Goal: Task Accomplishment & Management: Complete application form

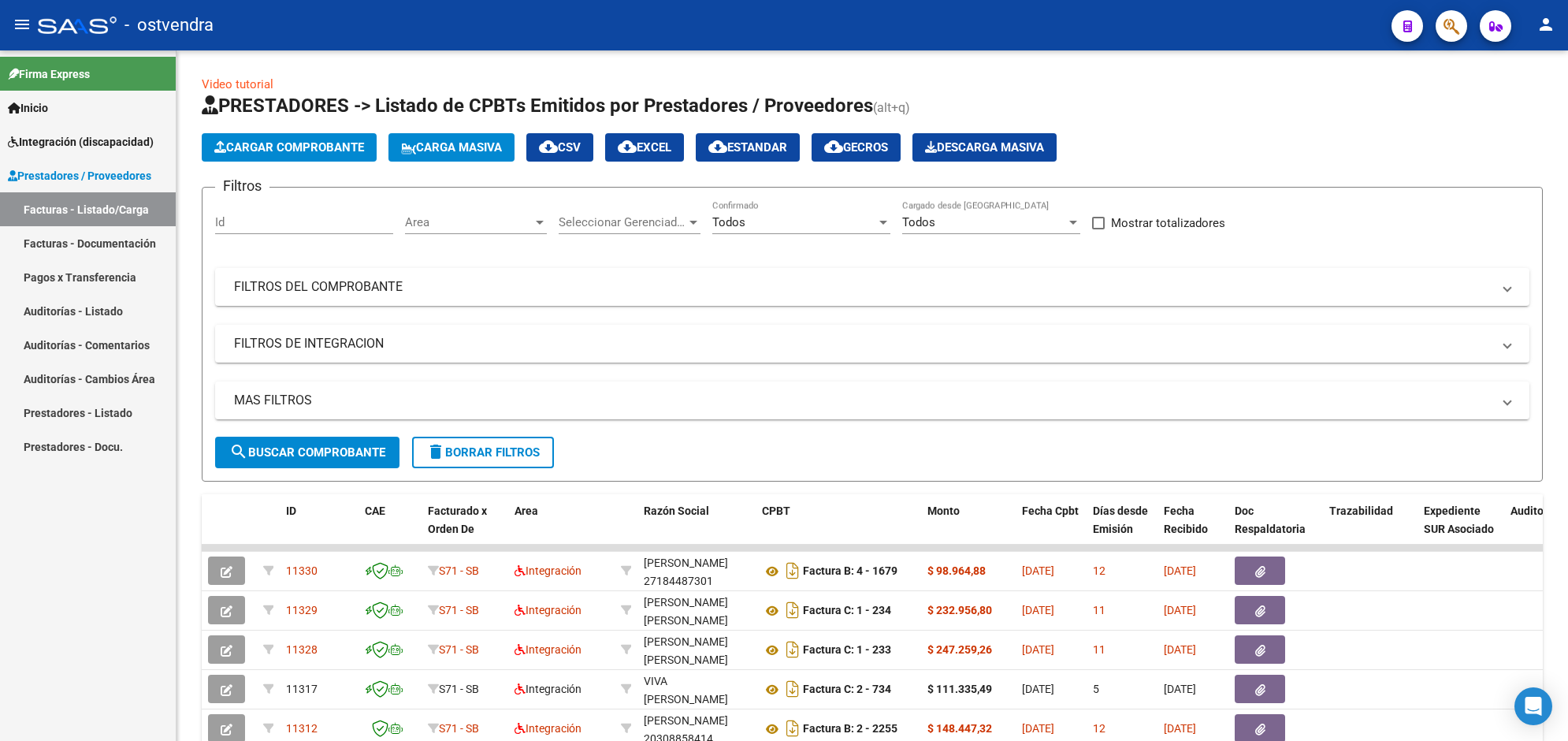
click at [317, 150] on span "Cargar Comprobante" at bounding box center [289, 148] width 150 height 14
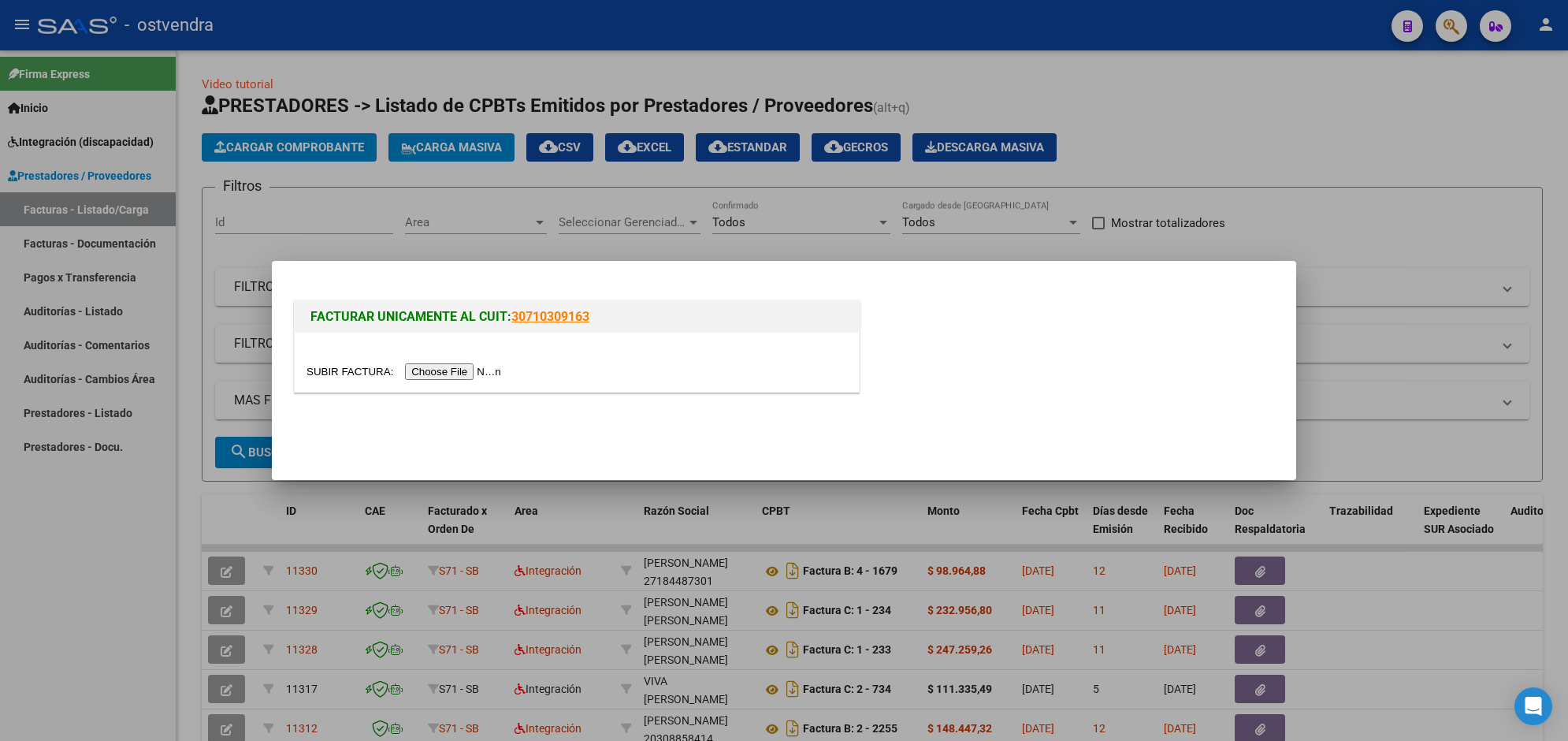
click at [440, 372] on input "file" at bounding box center [406, 371] width 200 height 17
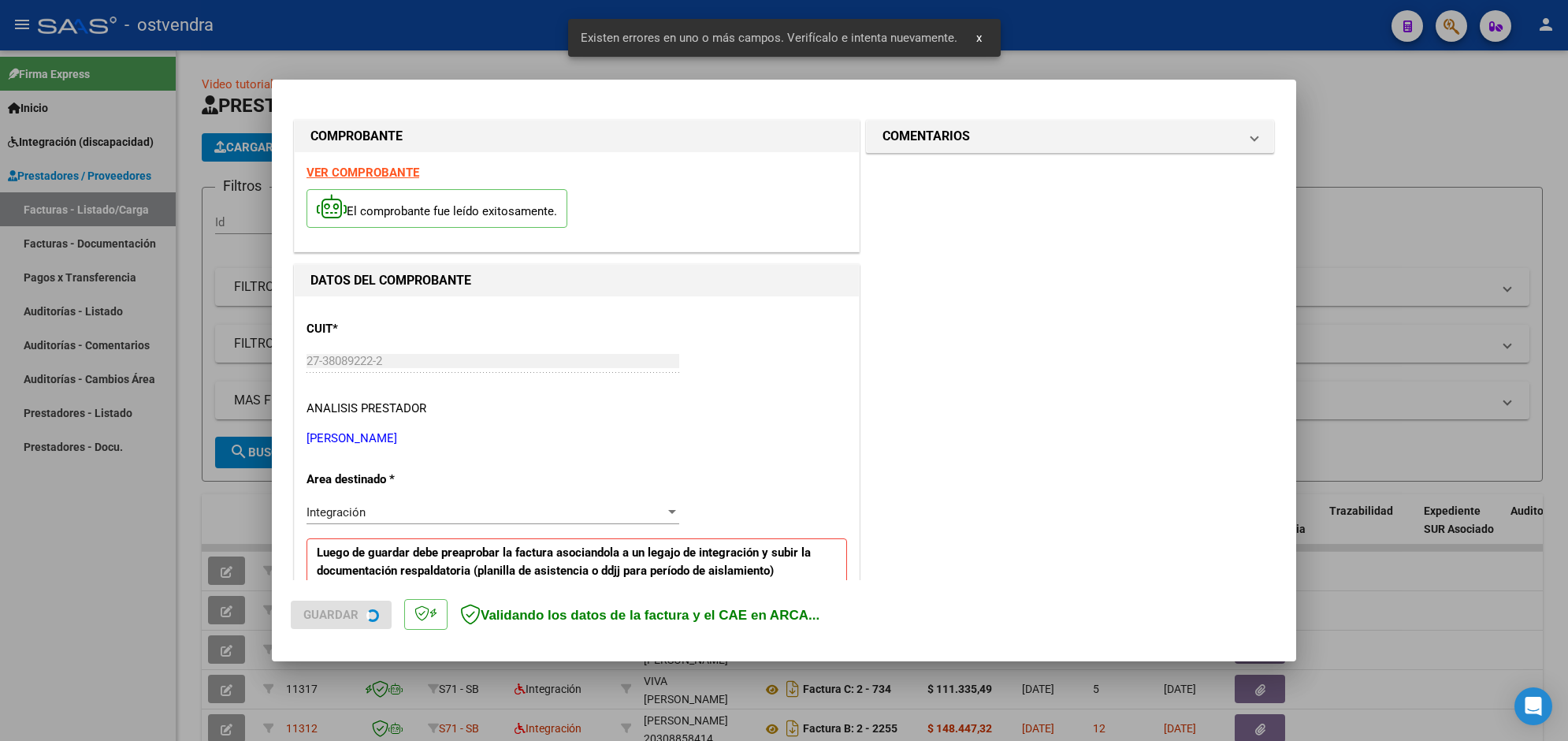
scroll to position [310, 0]
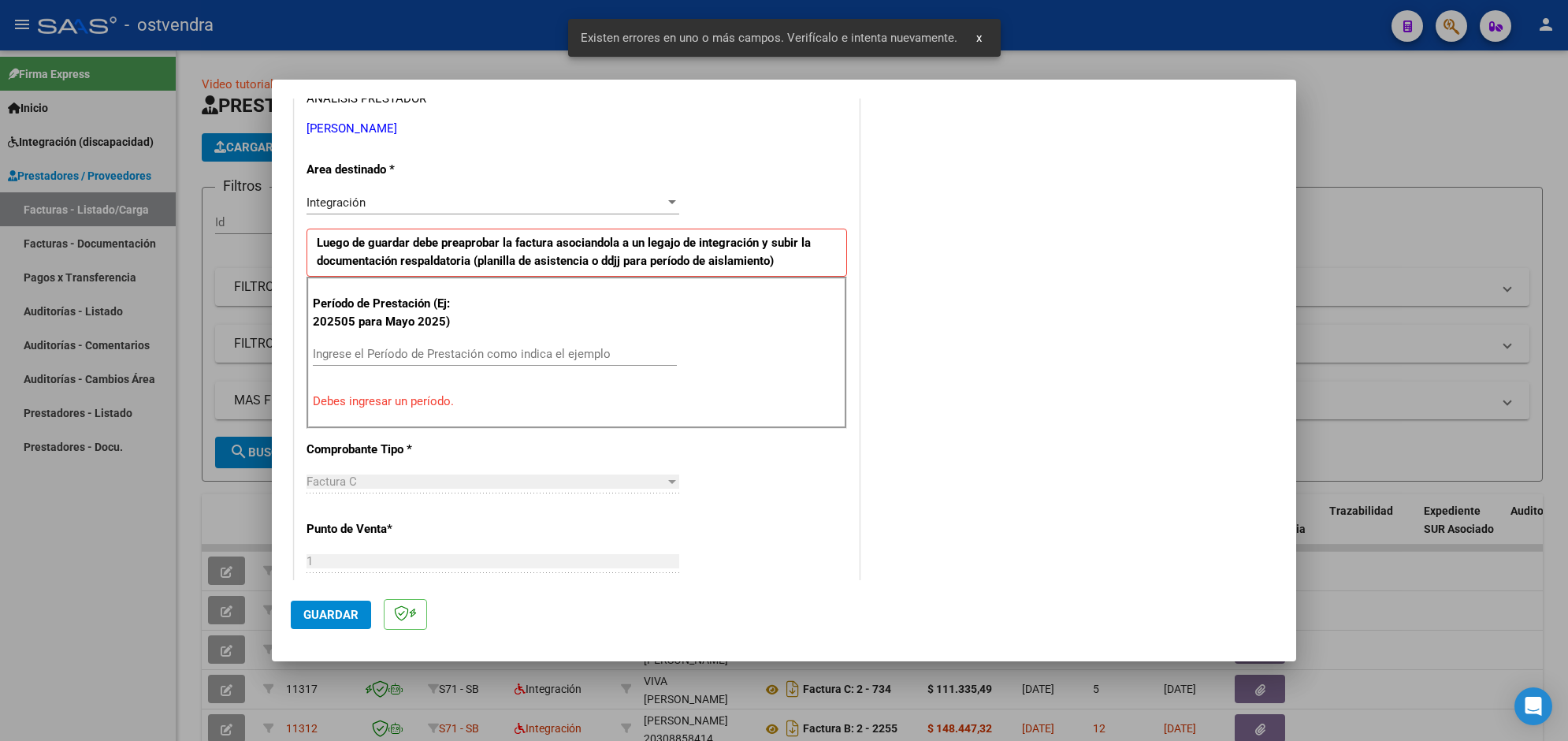
click at [548, 346] on div "Ingrese el Período de Prestación como indica el ejemplo" at bounding box center [495, 354] width 364 height 23
click at [548, 352] on input "Ingrese el Período de Prestación como indica el ejemplo" at bounding box center [495, 354] width 364 height 14
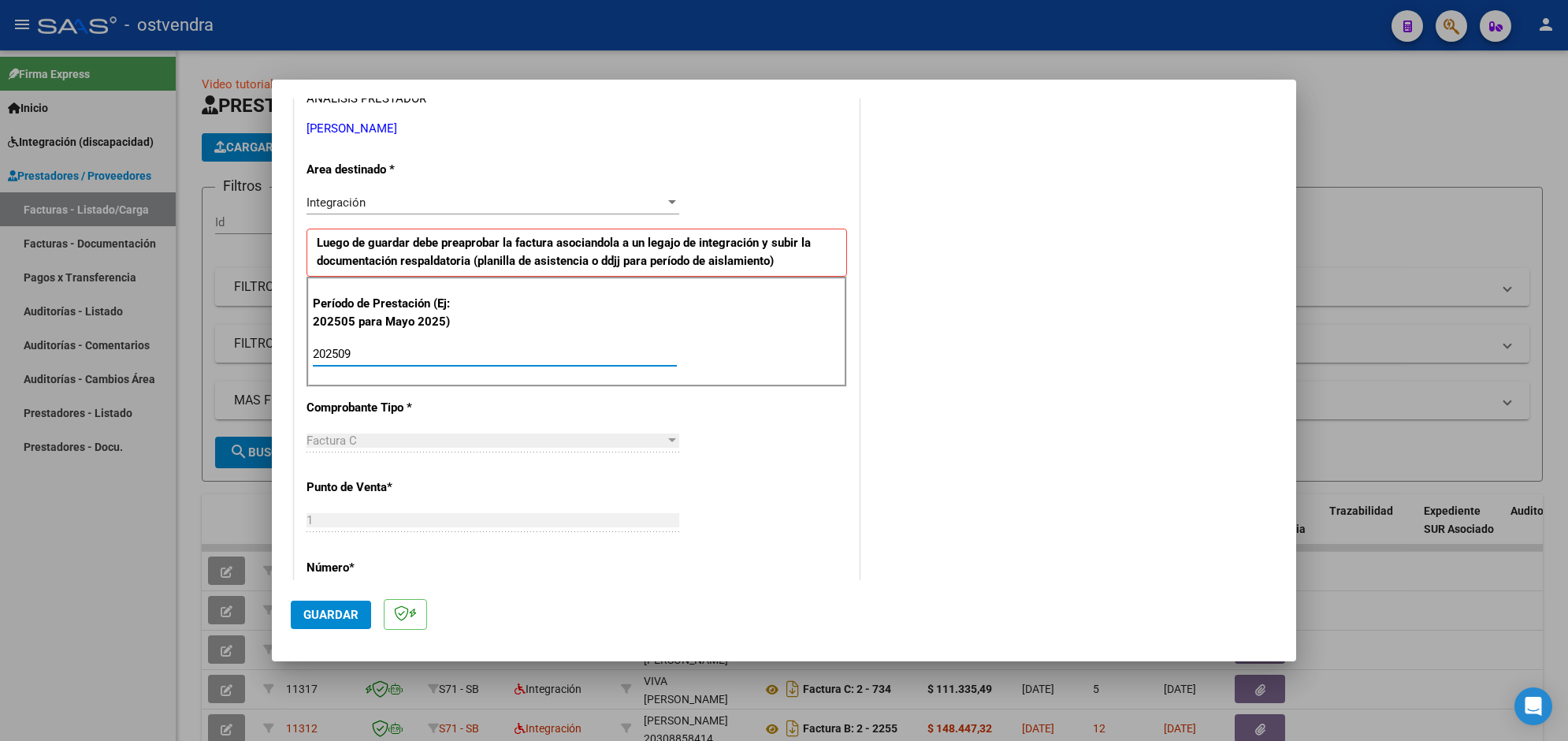
type input "202509"
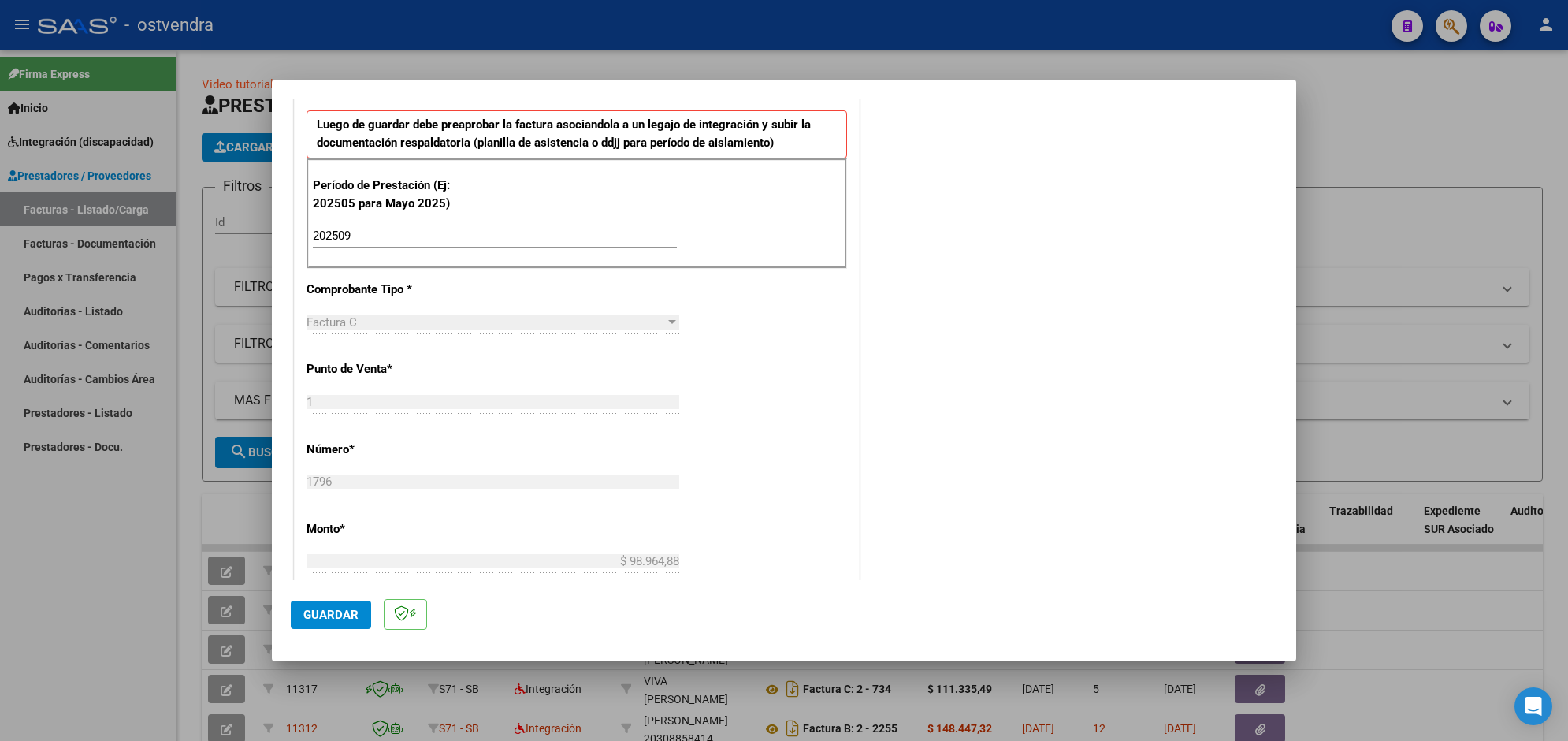
scroll to position [468, 0]
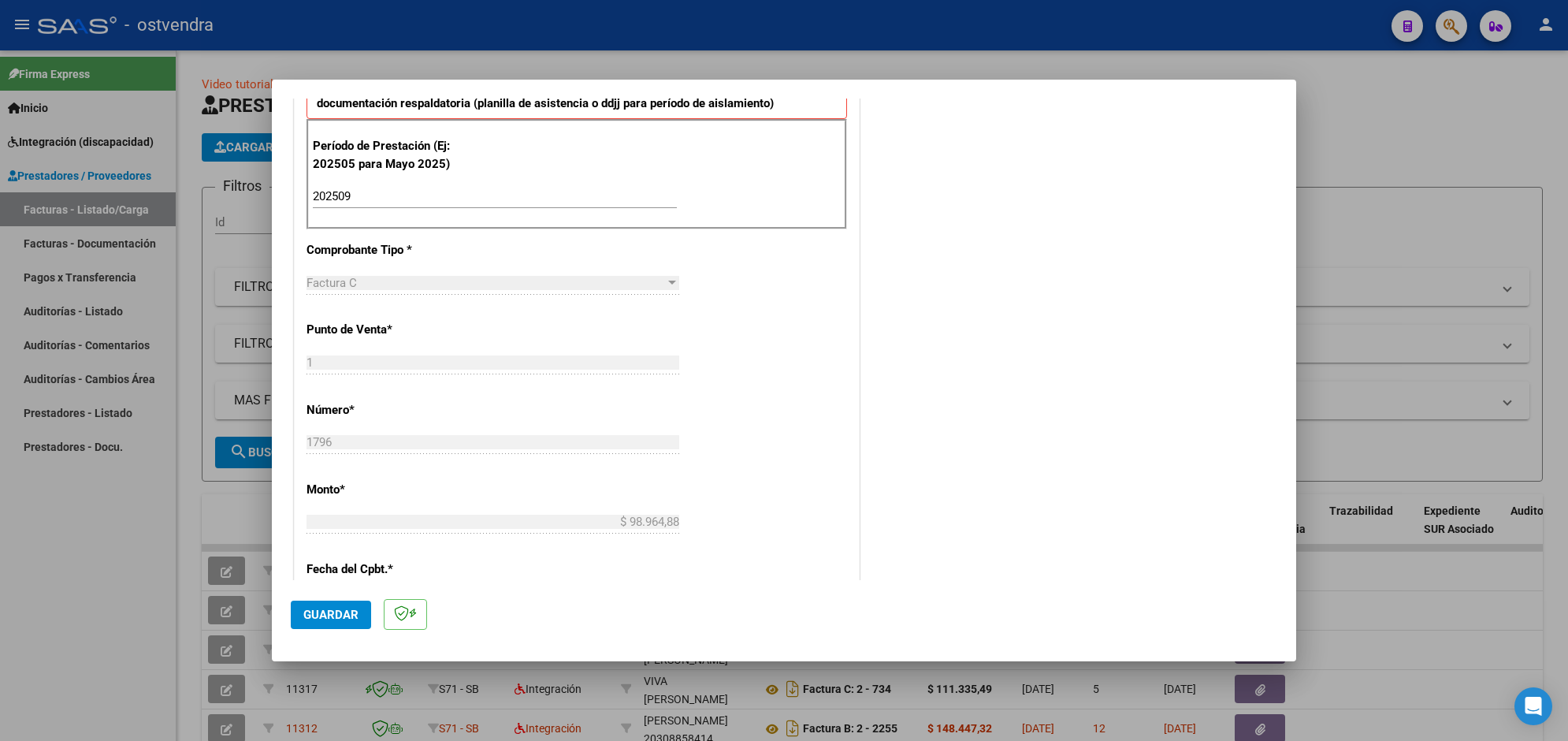
click at [353, 608] on span "Guardar" at bounding box center [330, 615] width 55 height 14
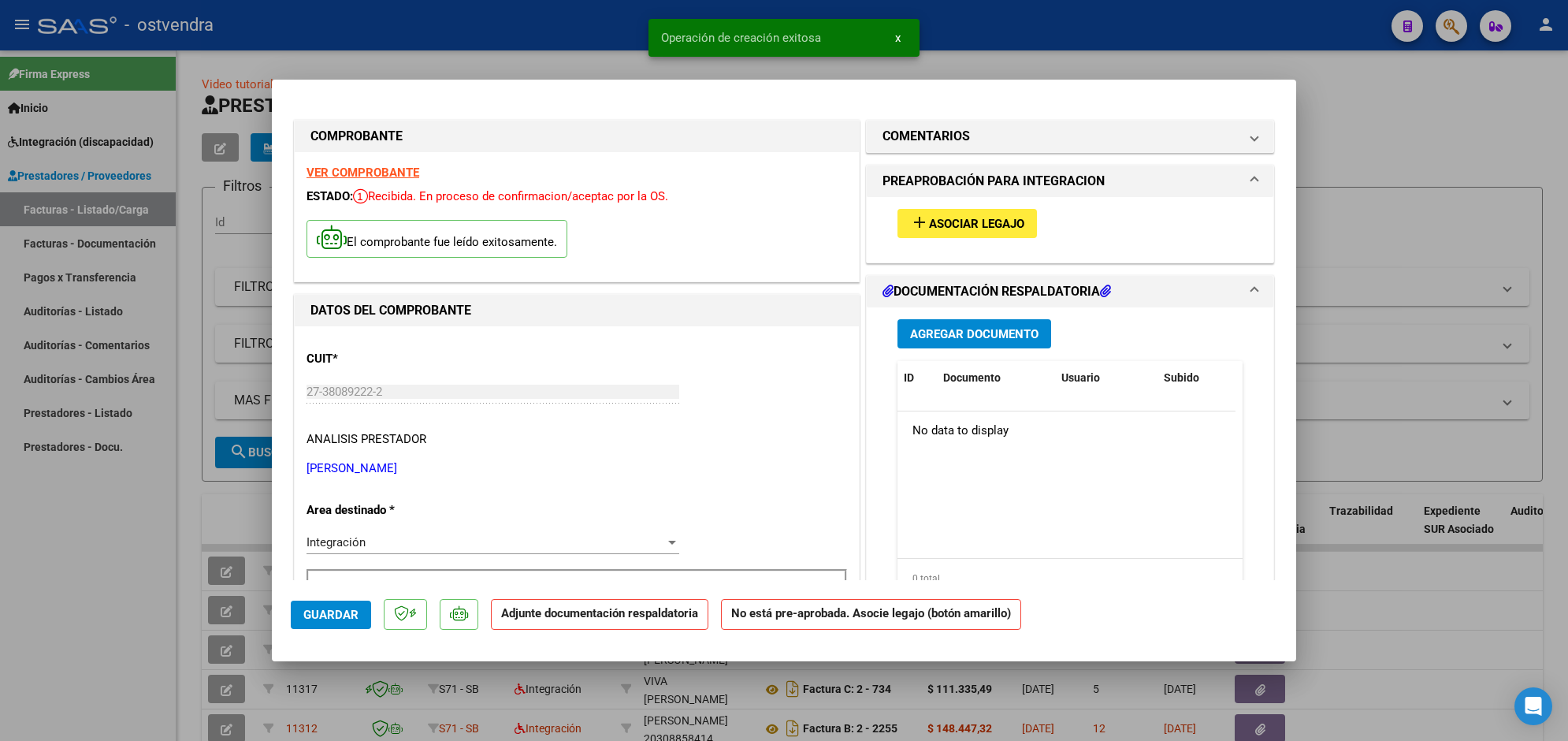
click at [997, 217] on span "Asociar Legajo" at bounding box center [976, 224] width 95 height 14
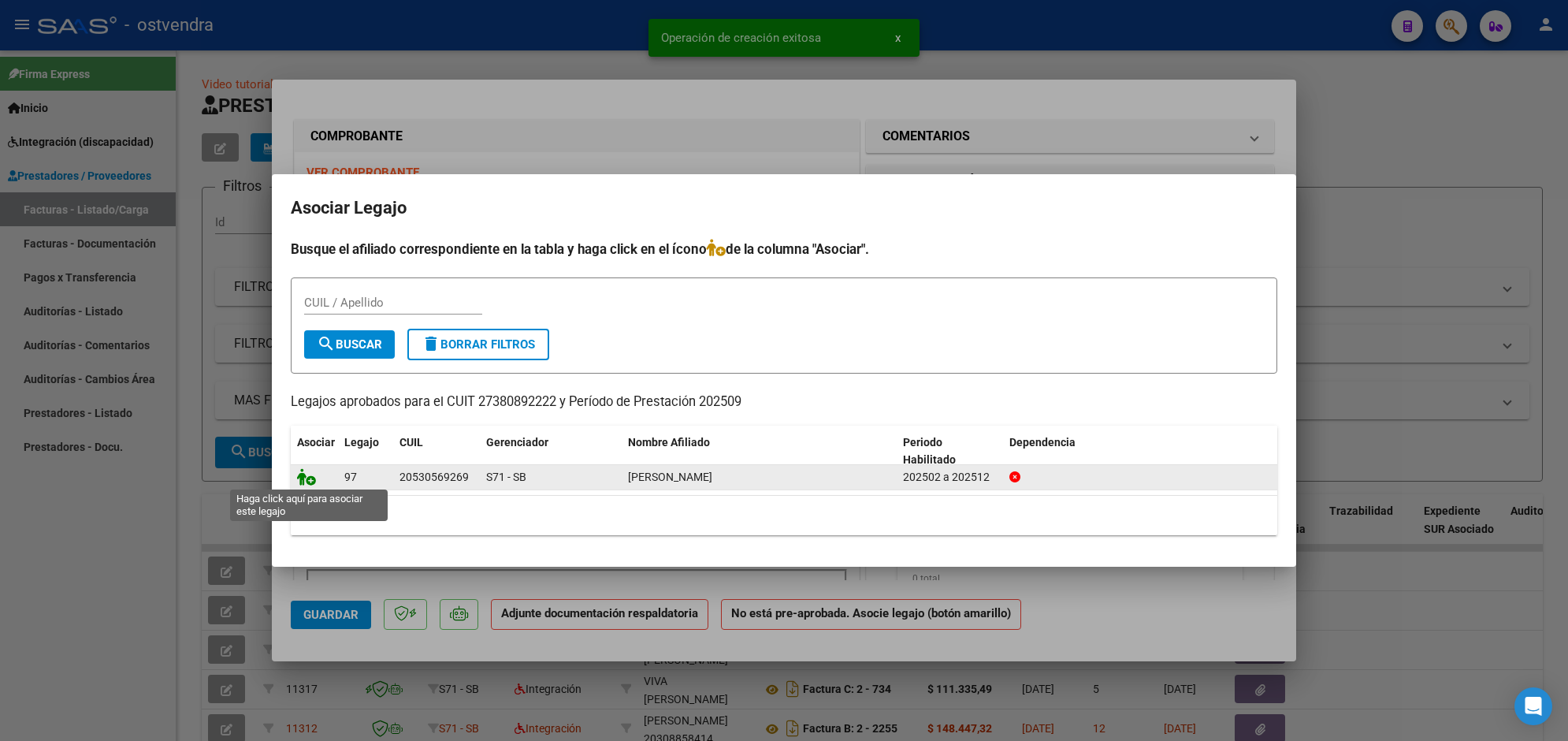
click at [303, 481] on icon at bounding box center [307, 477] width 19 height 18
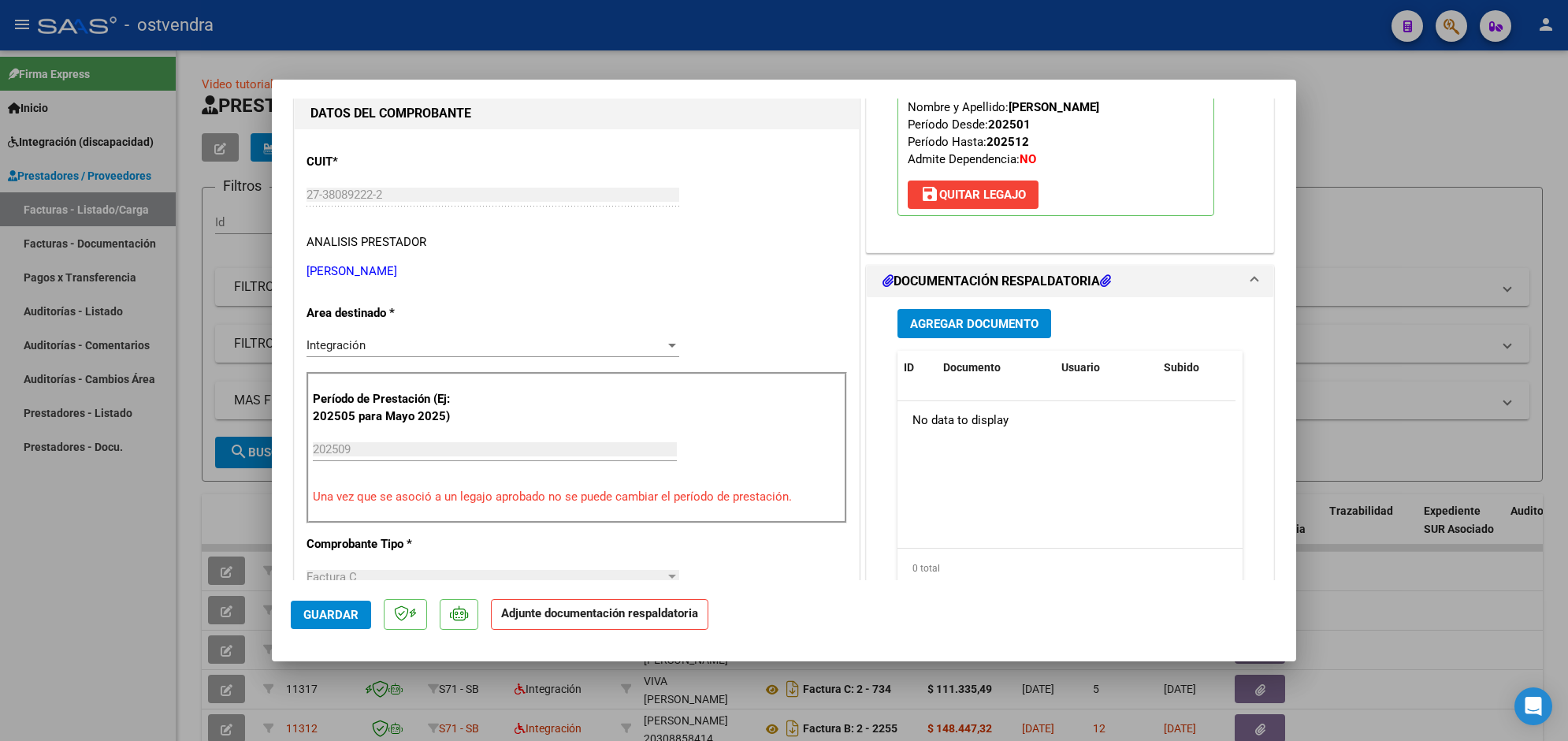
scroll to position [237, 0]
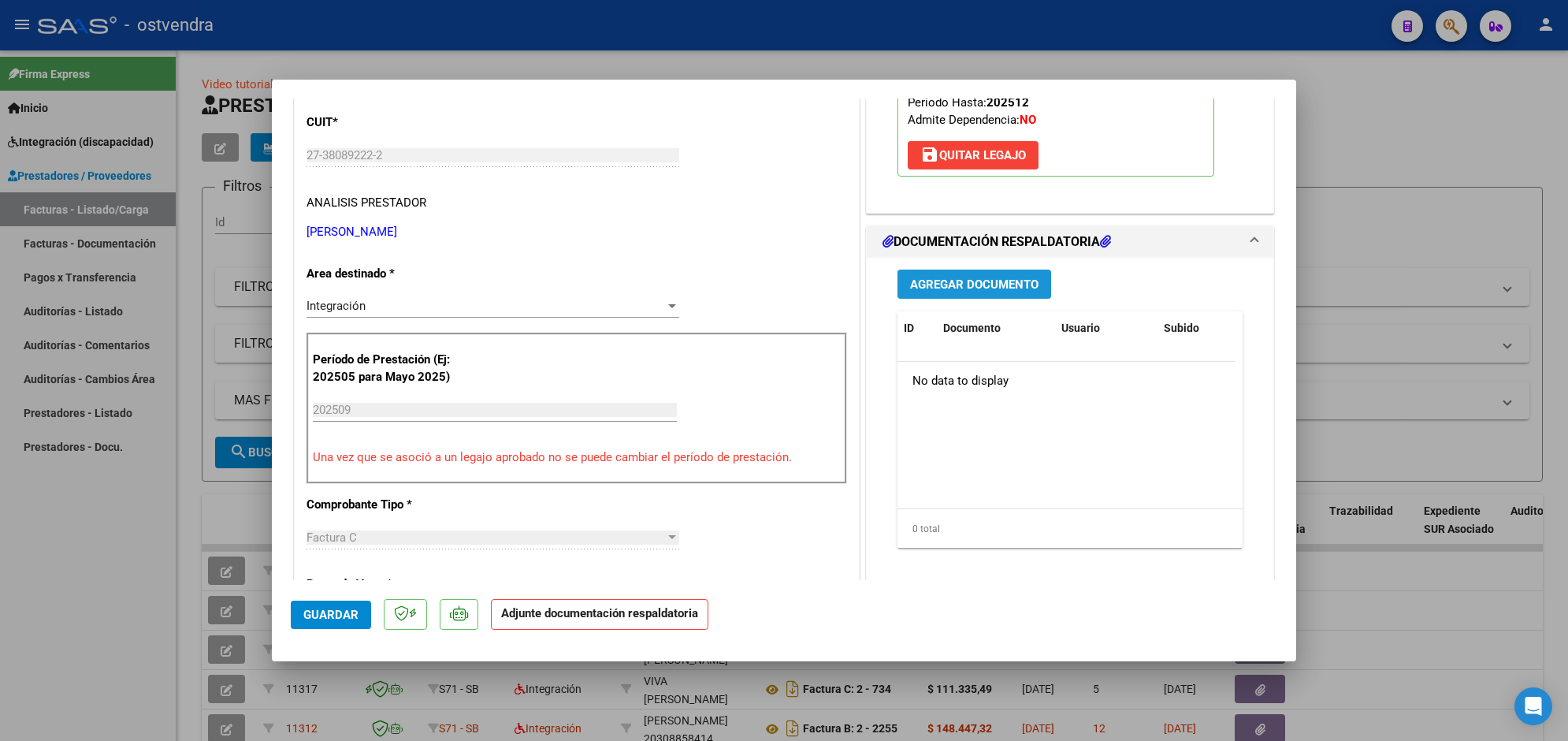
click at [1003, 278] on span "Agregar Documento" at bounding box center [974, 285] width 128 height 14
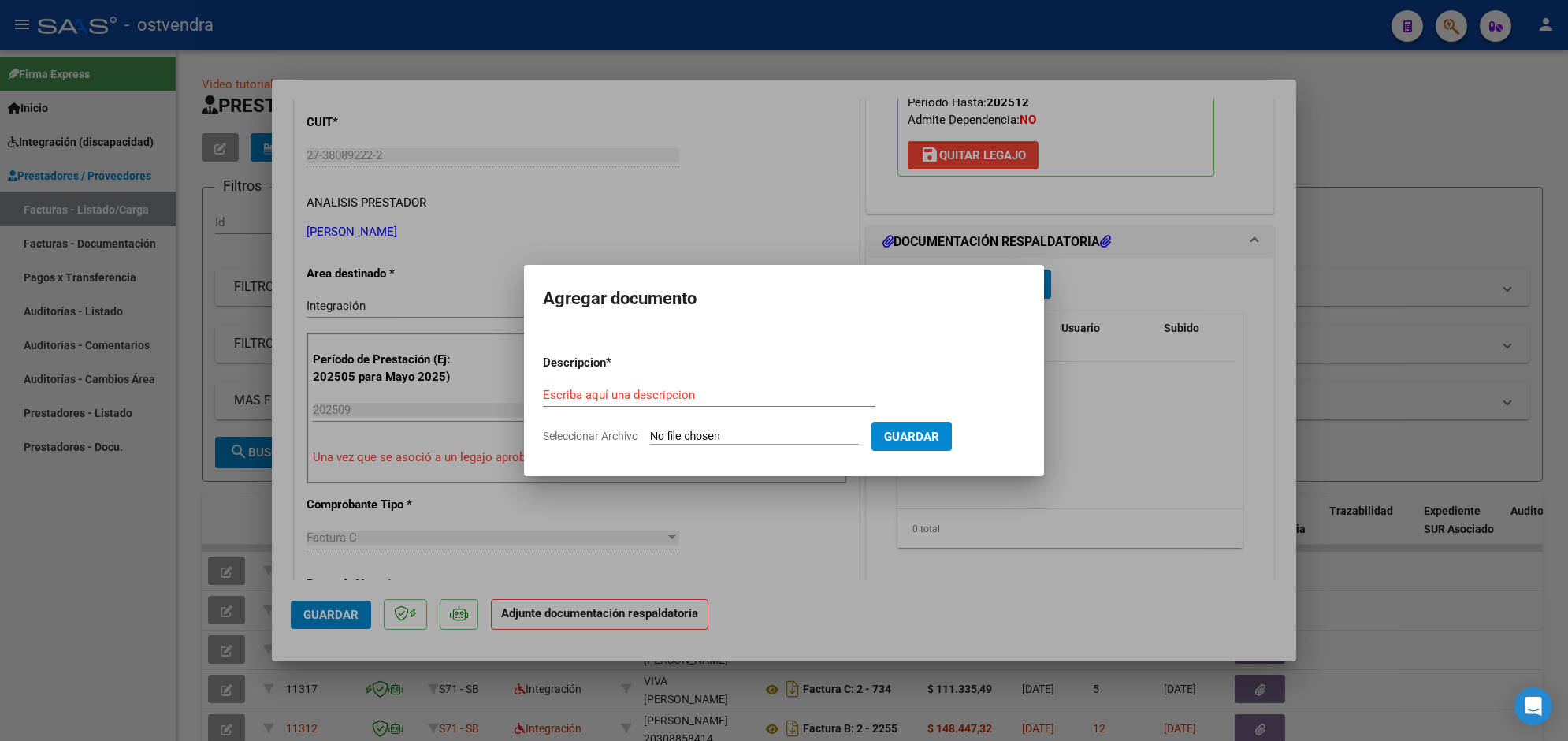
click at [754, 432] on input "Seleccionar Archivo" at bounding box center [754, 437] width 208 height 15
type input "C:\fakepath\ASISTENCIA C-1-1796.pdf"
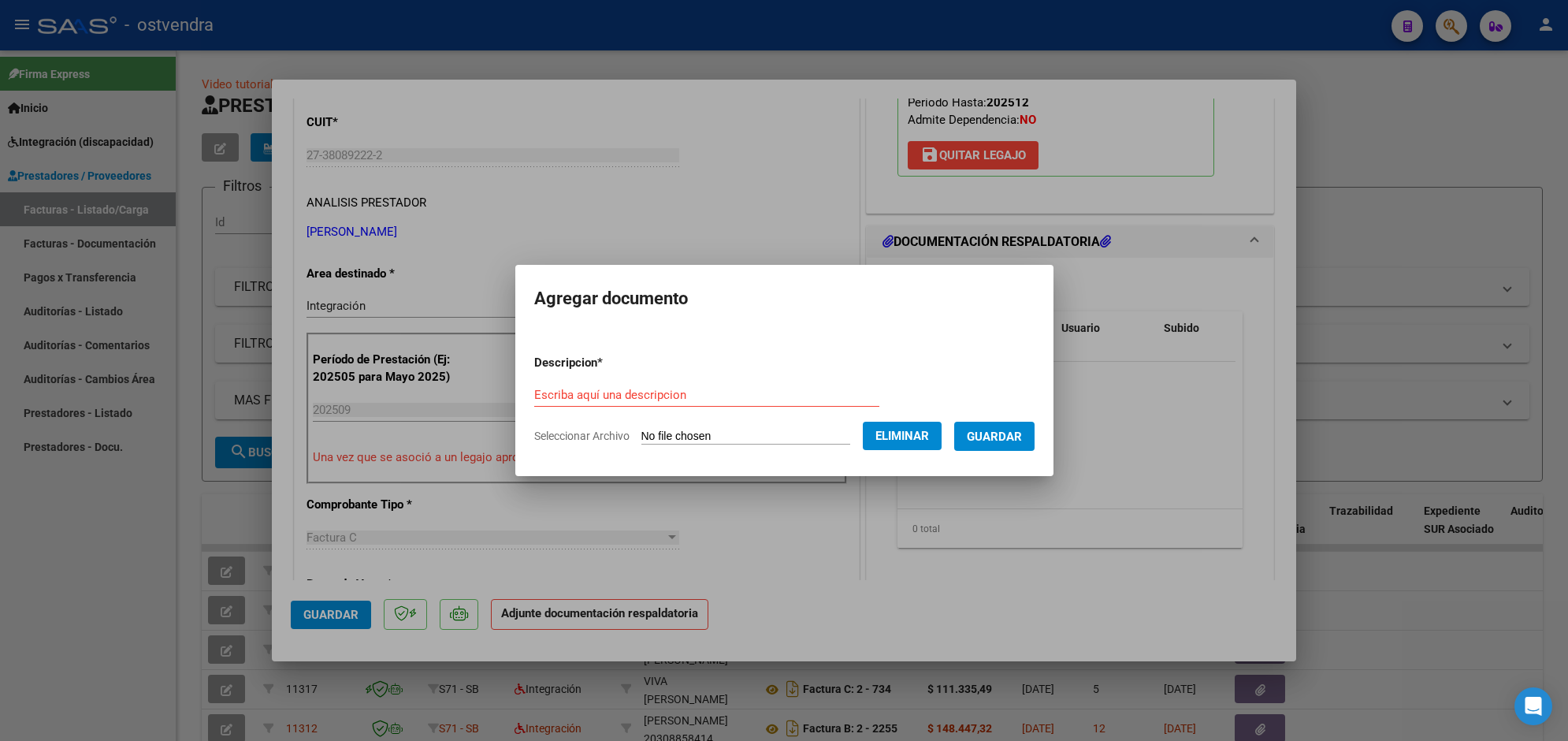
click at [766, 391] on input "Escriba aquí una descripcion" at bounding box center [706, 395] width 346 height 14
type input "PLANILLA DE ASISTENCIA"
click at [970, 443] on button "Guardar" at bounding box center [994, 436] width 80 height 29
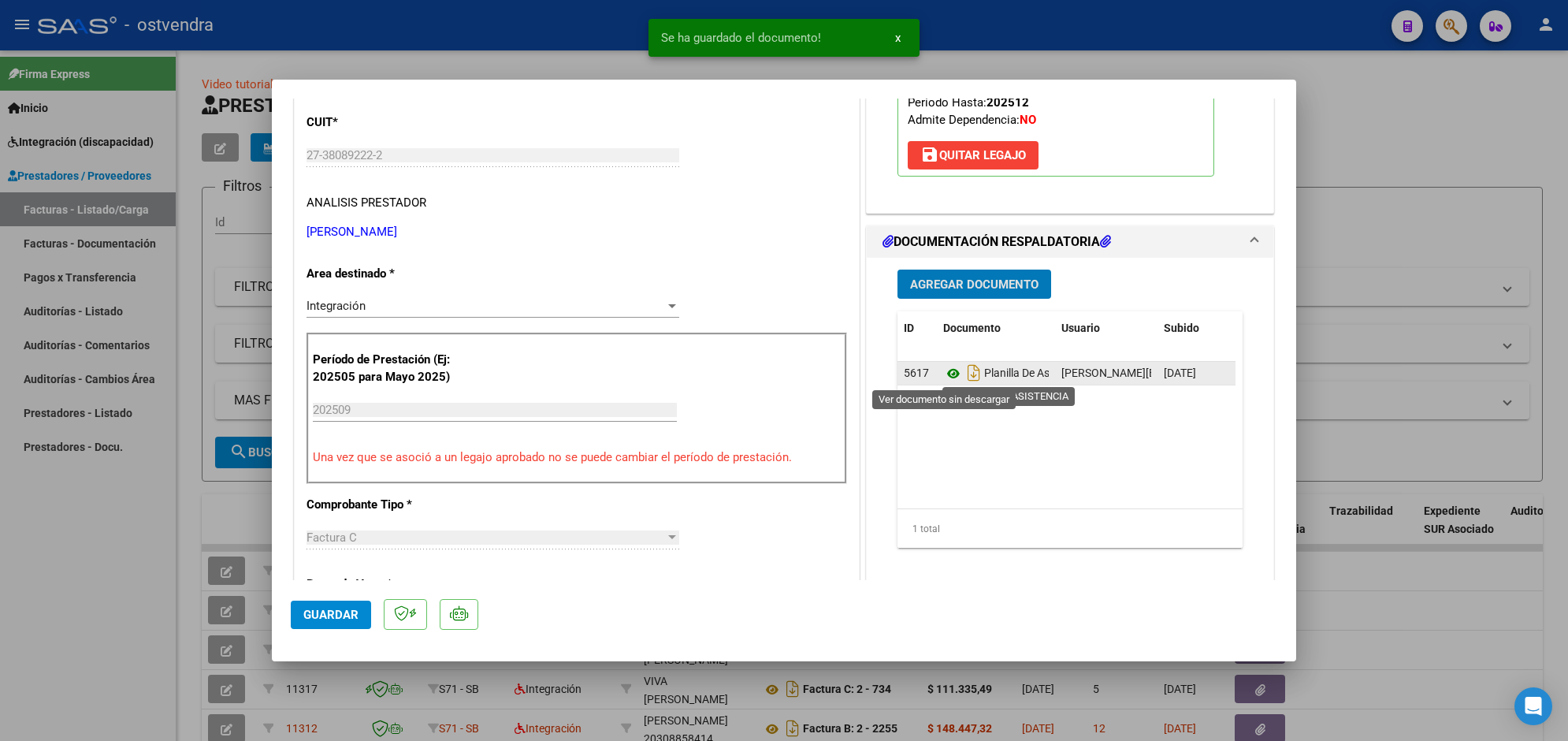
click at [946, 380] on icon at bounding box center [954, 374] width 21 height 19
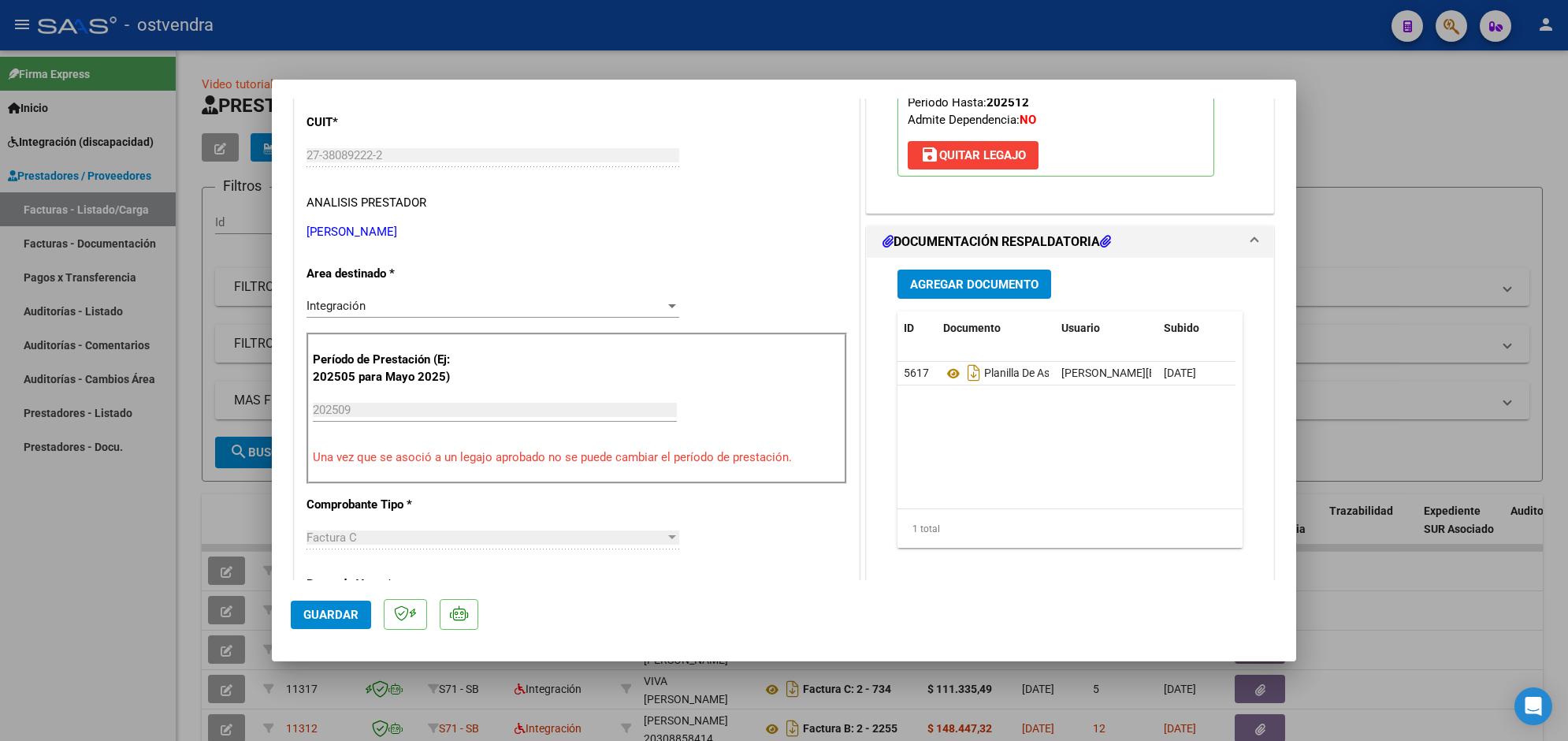
click at [726, 47] on div at bounding box center [784, 370] width 1568 height 741
type input "$ 0,00"
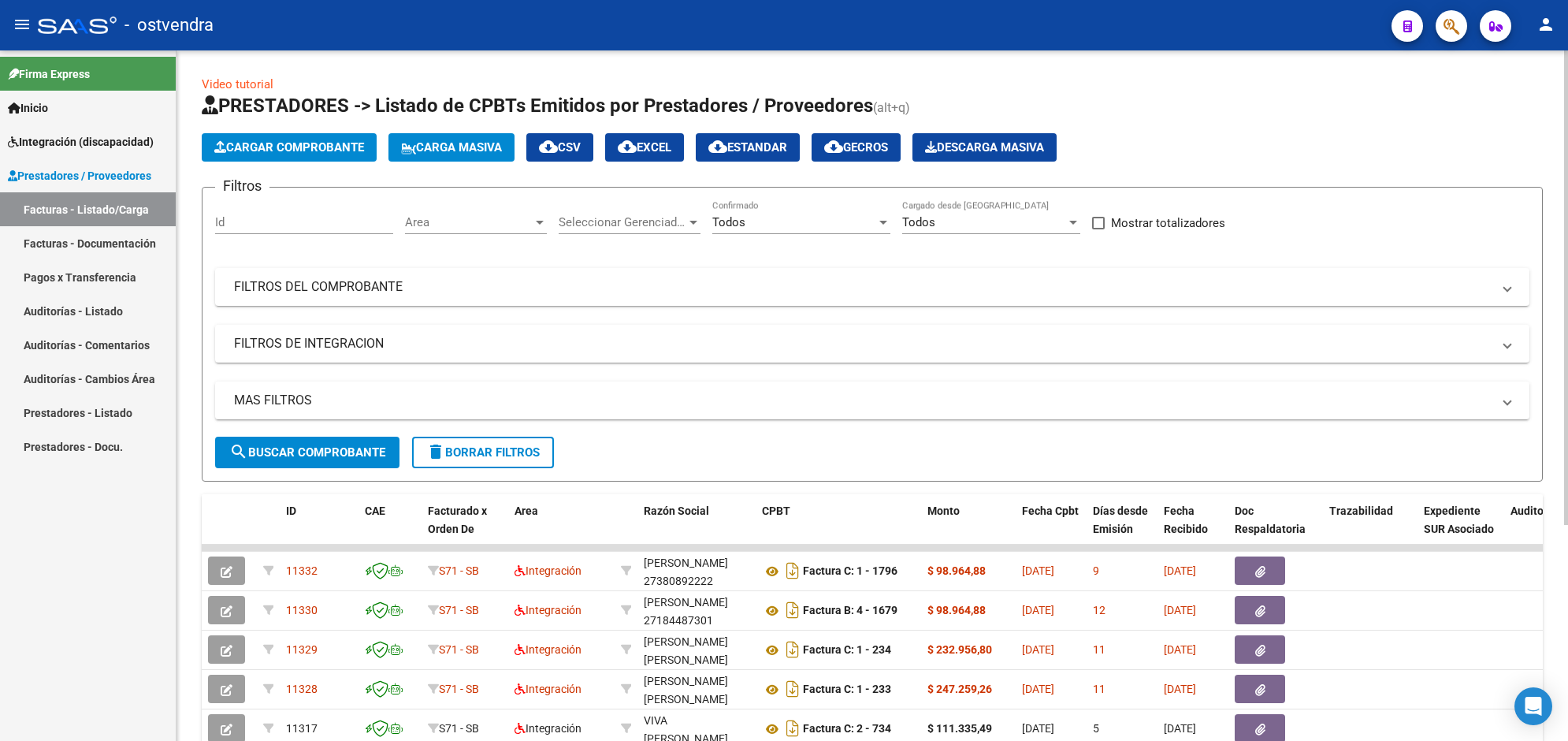
click at [265, 148] on span "Cargar Comprobante" at bounding box center [289, 148] width 150 height 14
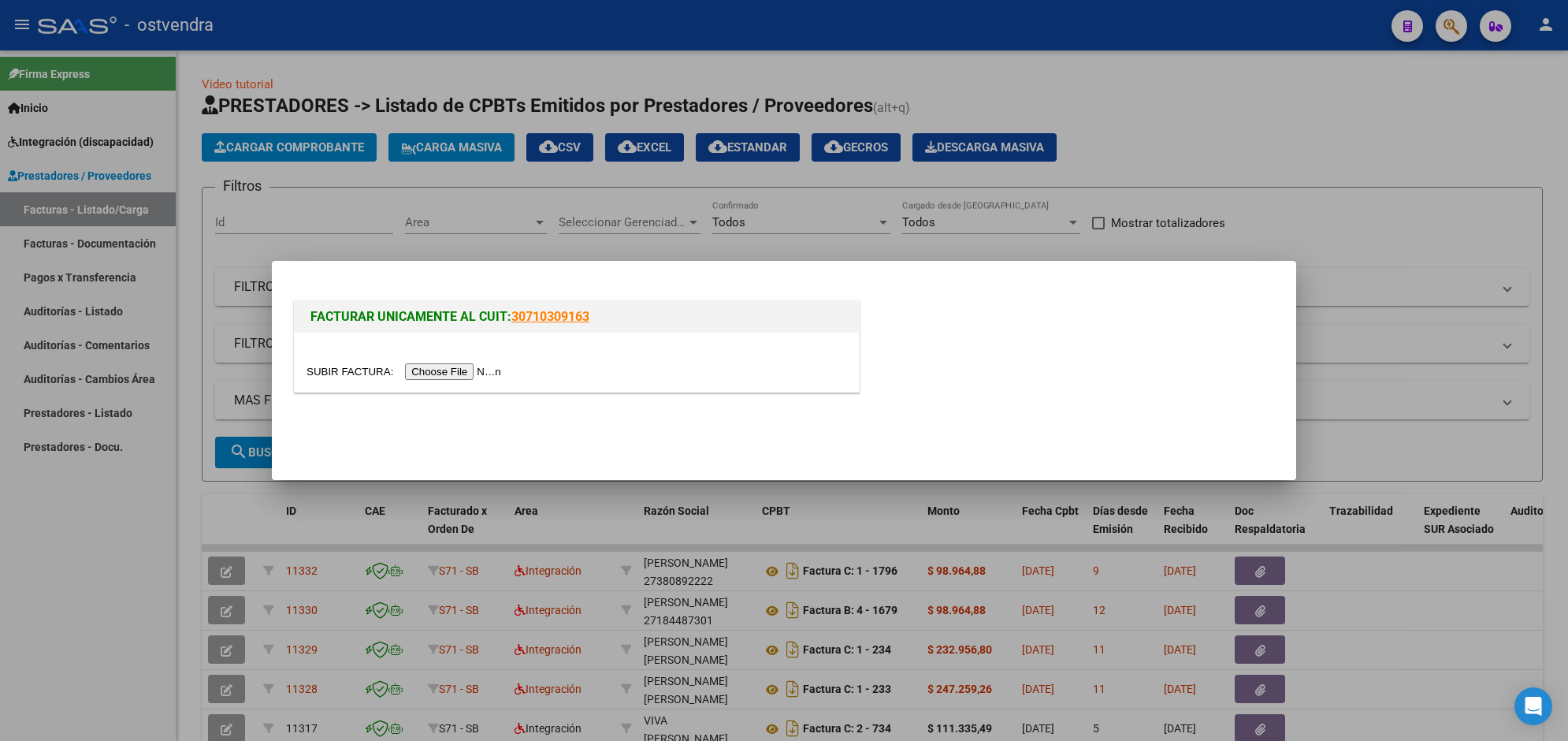
click at [447, 372] on input "file" at bounding box center [406, 371] width 200 height 17
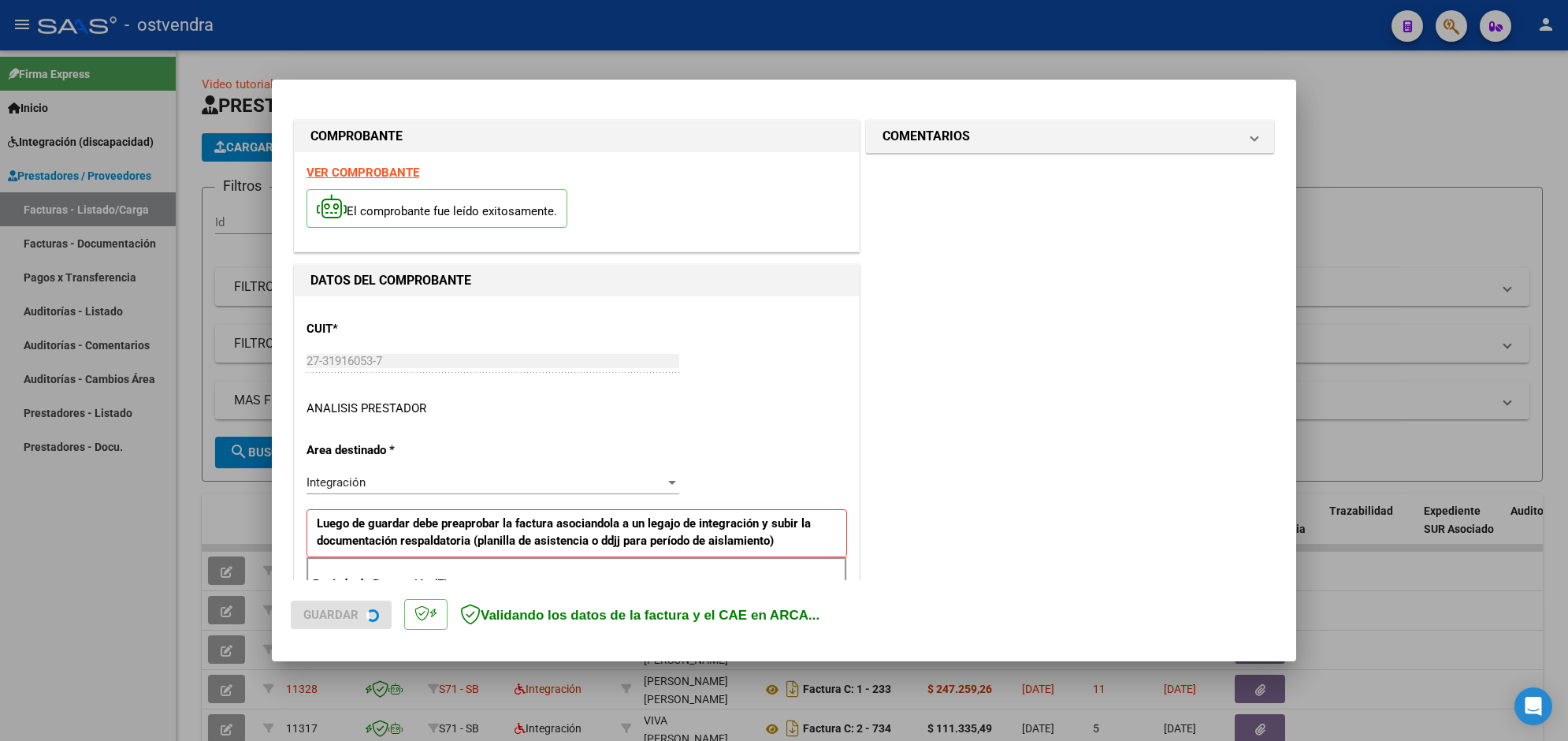
scroll to position [281, 0]
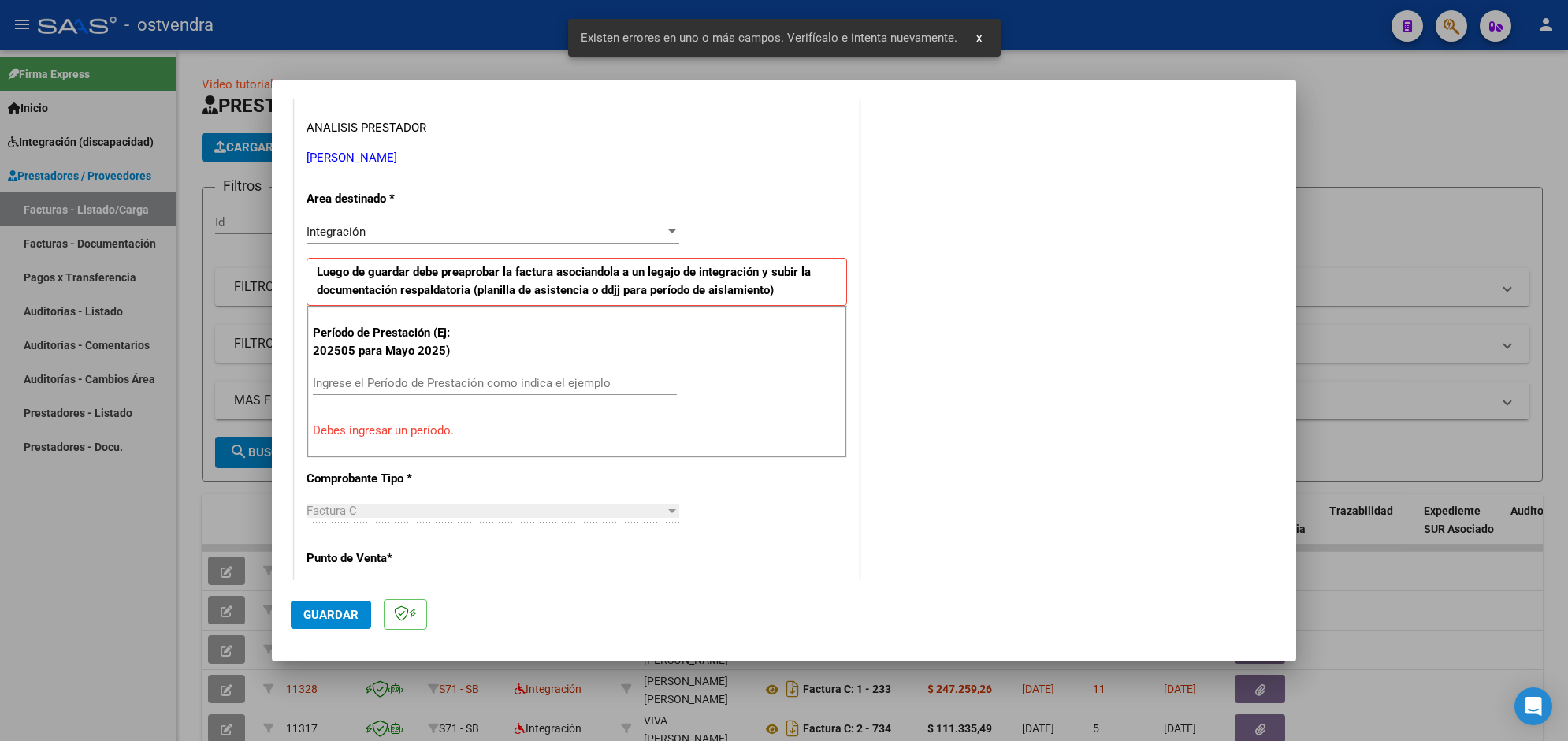
click at [604, 388] on input "Ingrese el Período de Prestación como indica el ejemplo" at bounding box center [495, 383] width 364 height 14
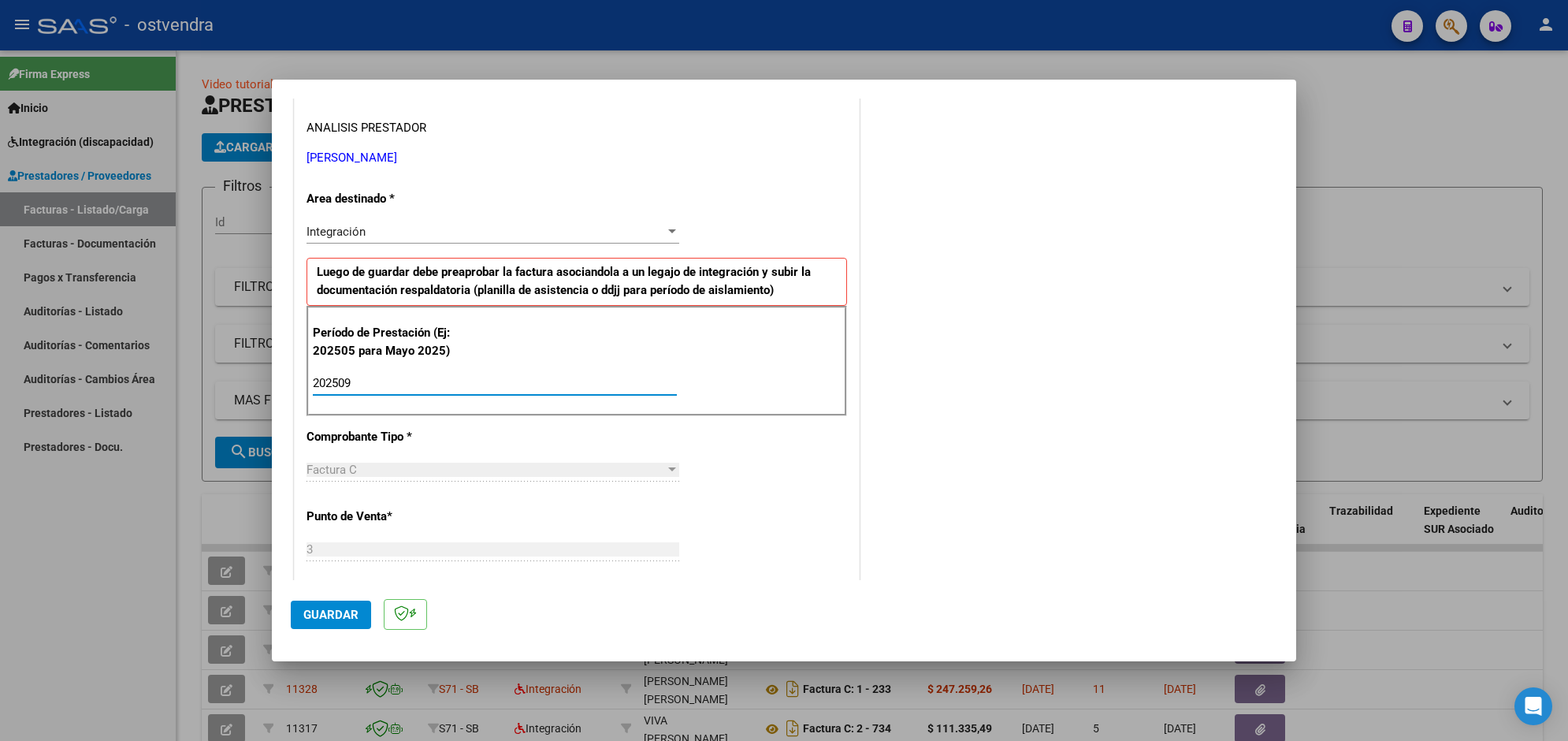
type input "202509"
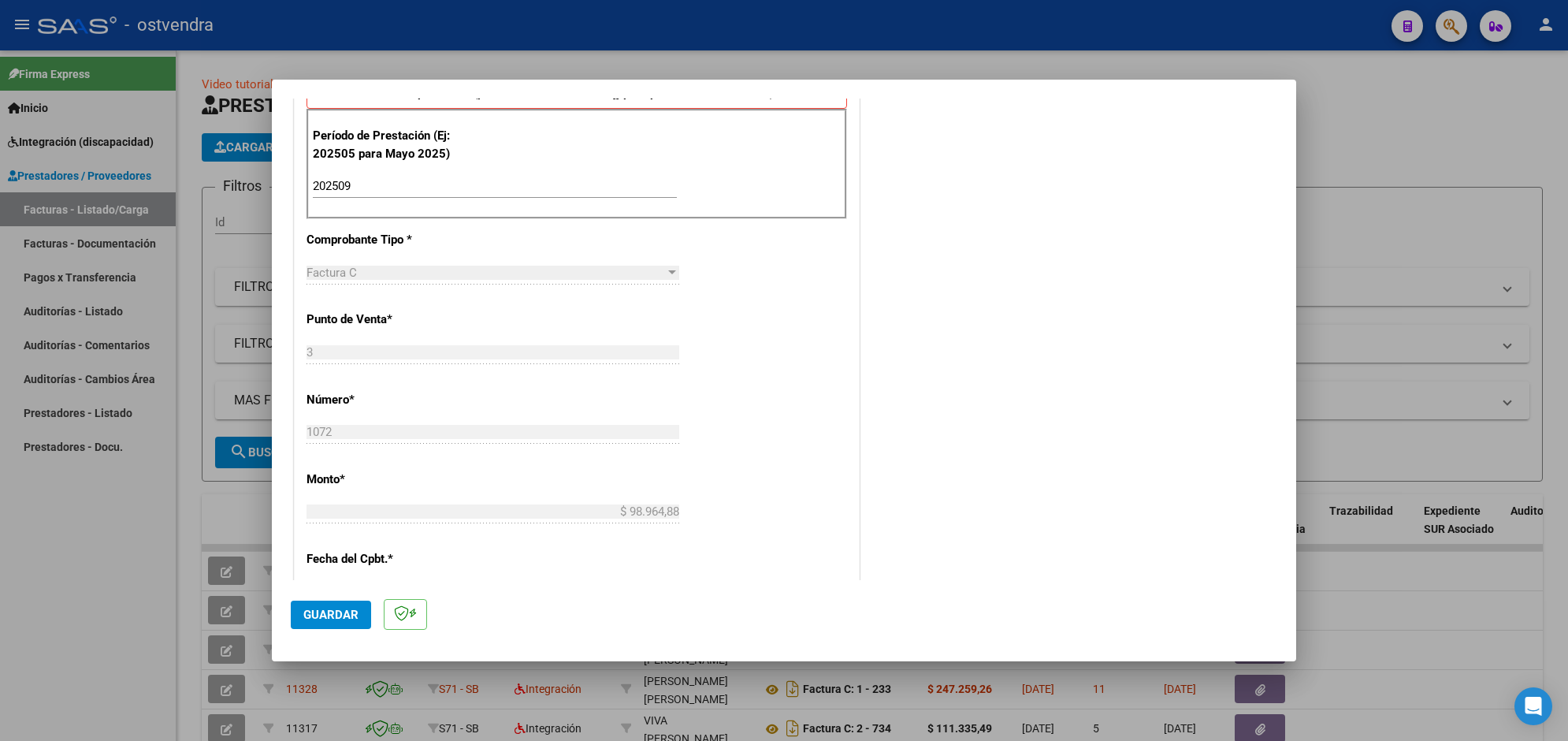
scroll to position [517, 0]
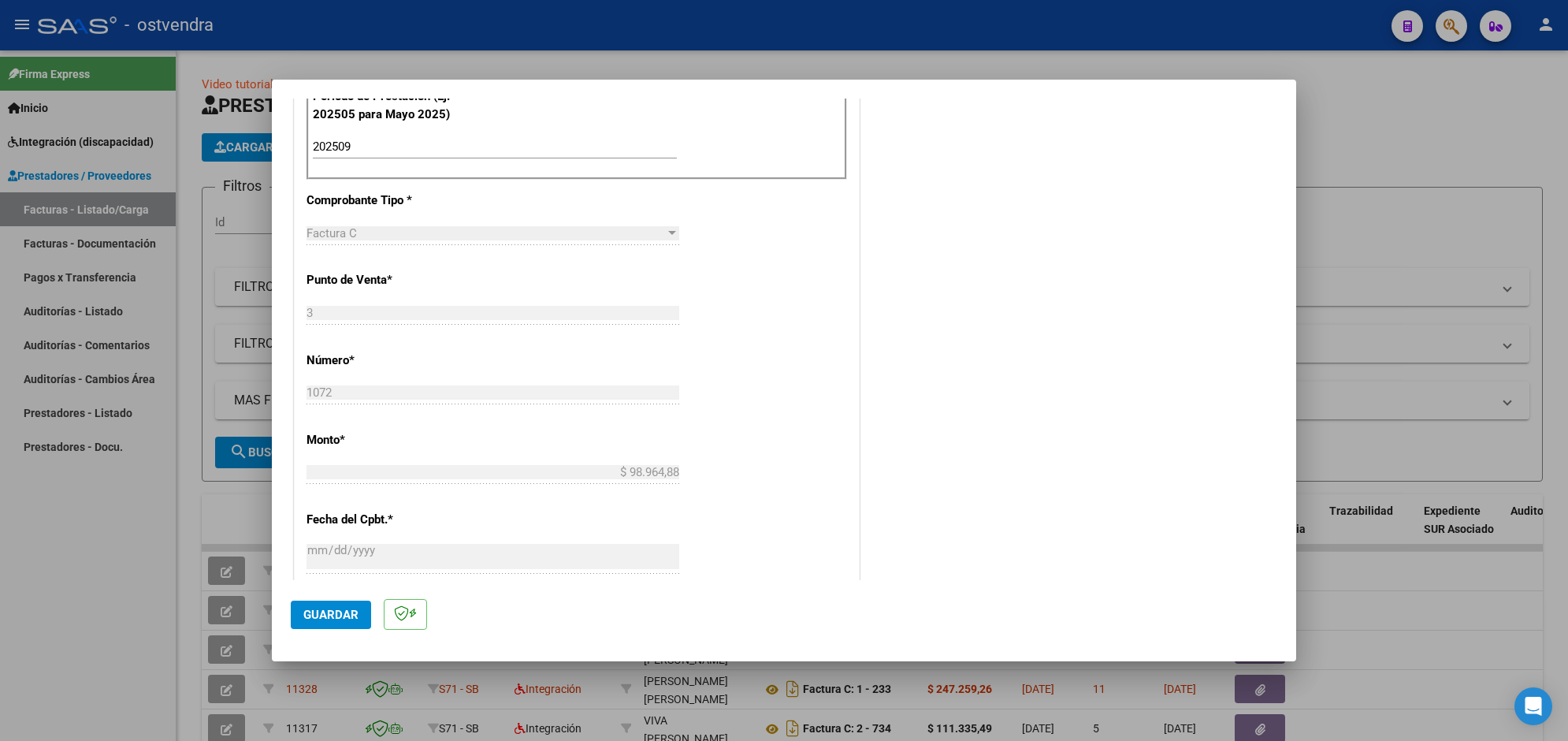
click at [337, 609] on span "Guardar" at bounding box center [330, 615] width 55 height 14
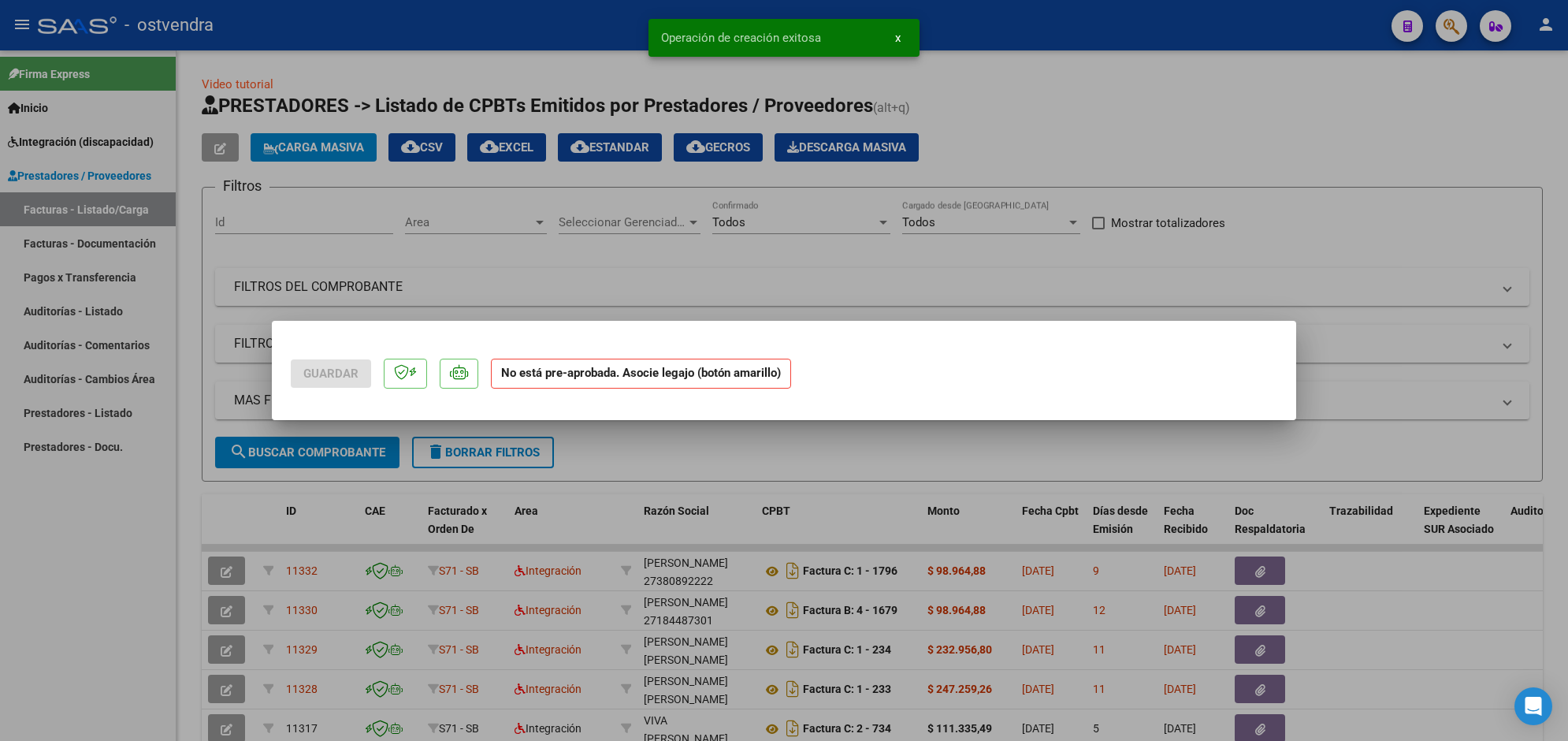
scroll to position [0, 0]
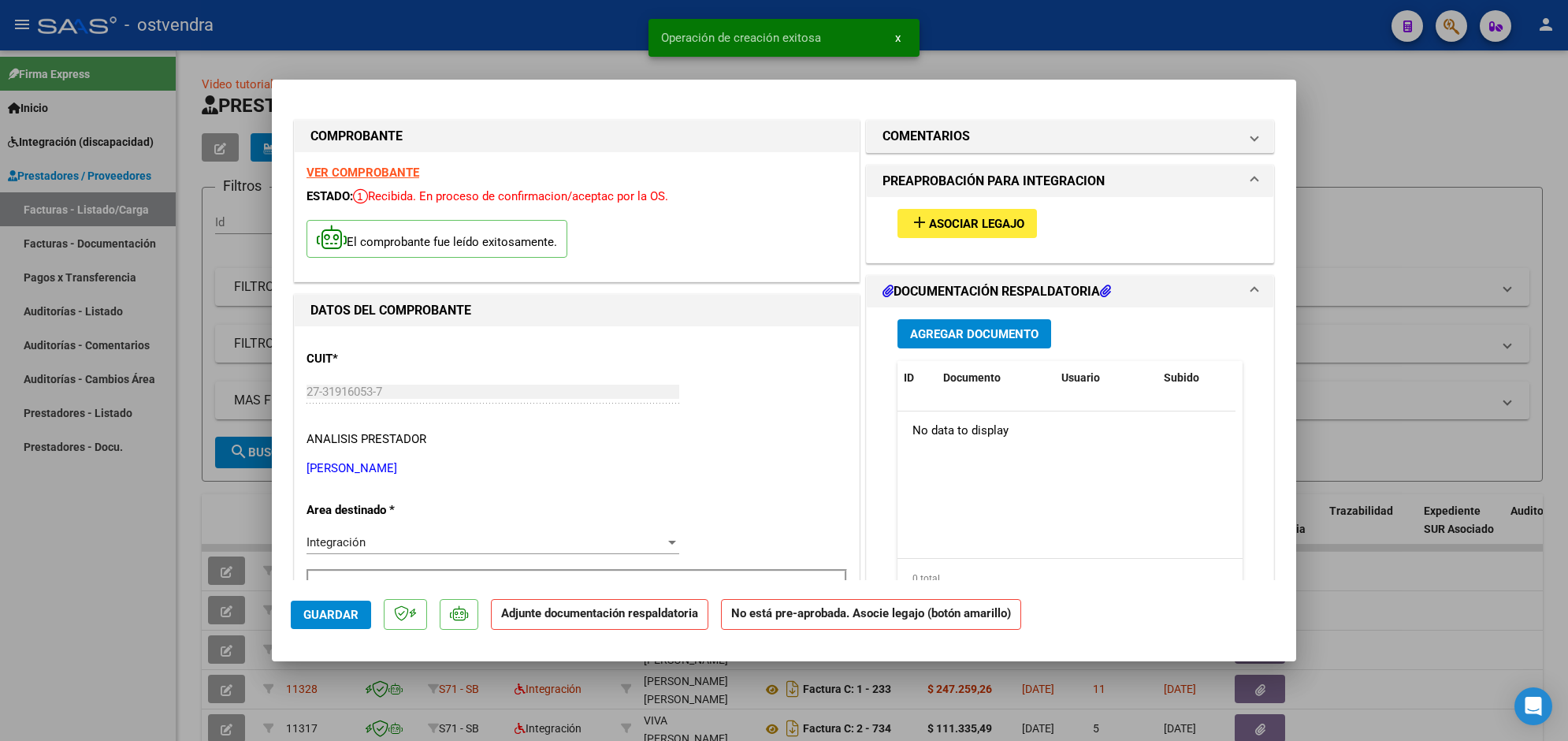
click at [960, 217] on span "Asociar Legajo" at bounding box center [976, 224] width 95 height 14
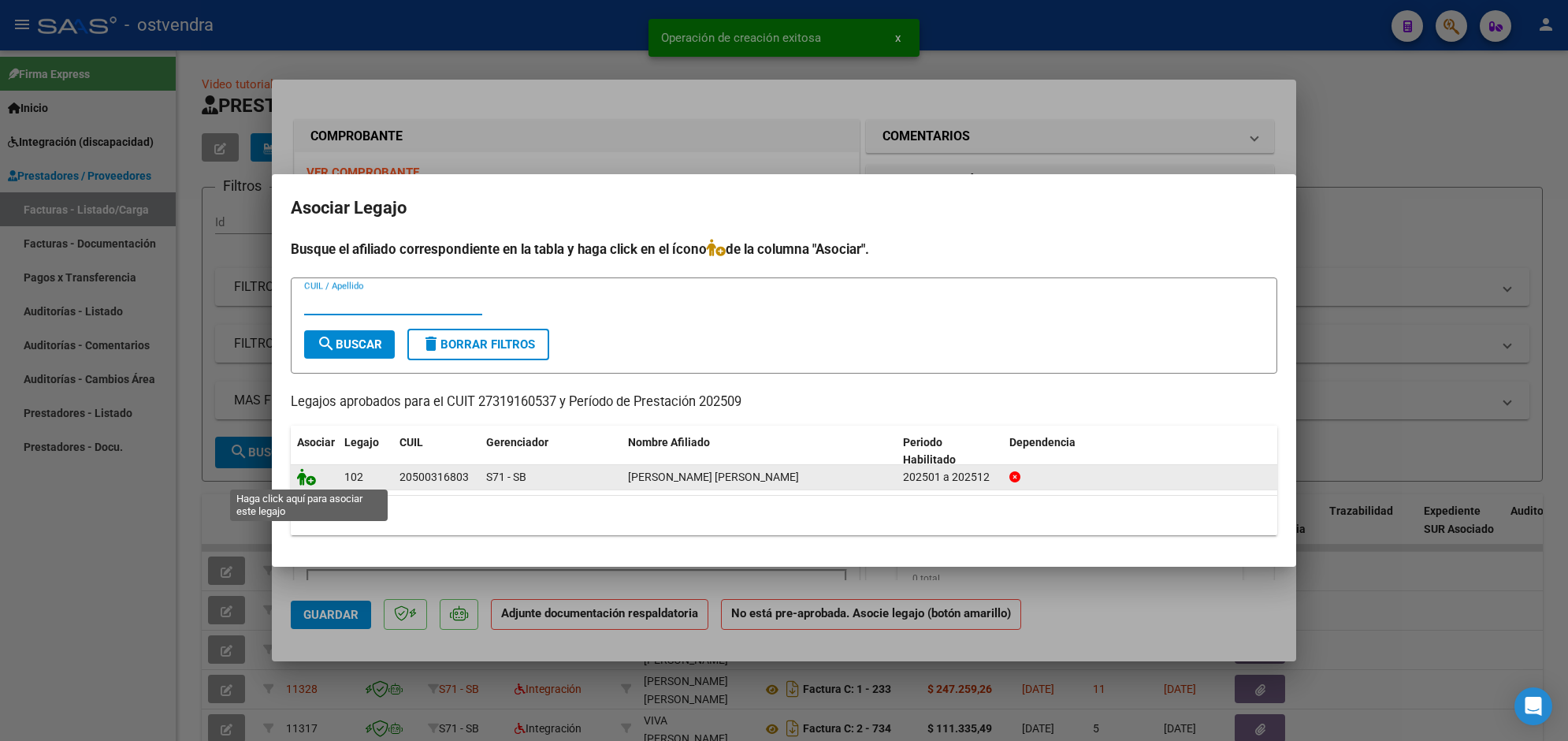
click at [309, 477] on icon at bounding box center [307, 477] width 19 height 18
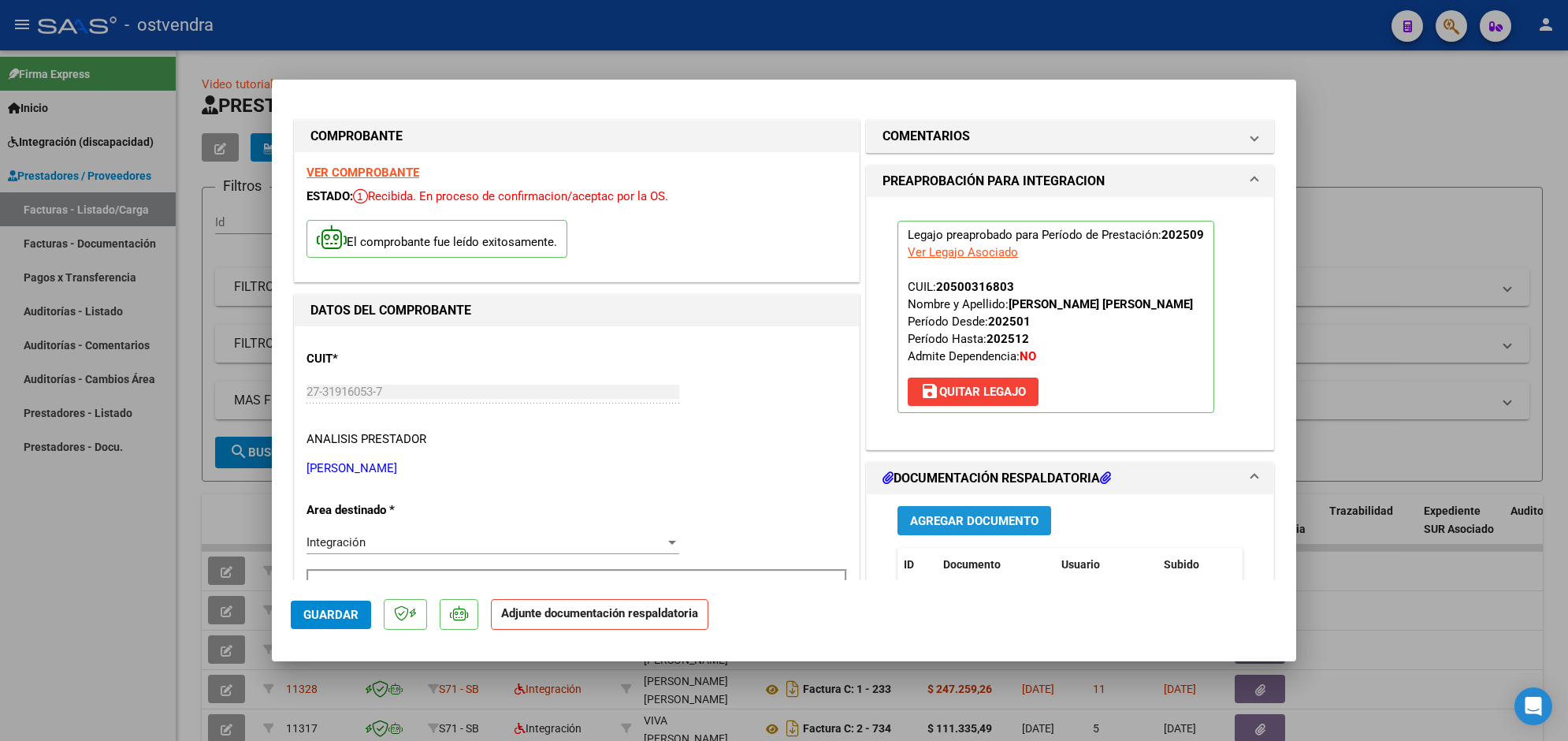
click at [1020, 518] on span "Agregar Documento" at bounding box center [974, 521] width 128 height 14
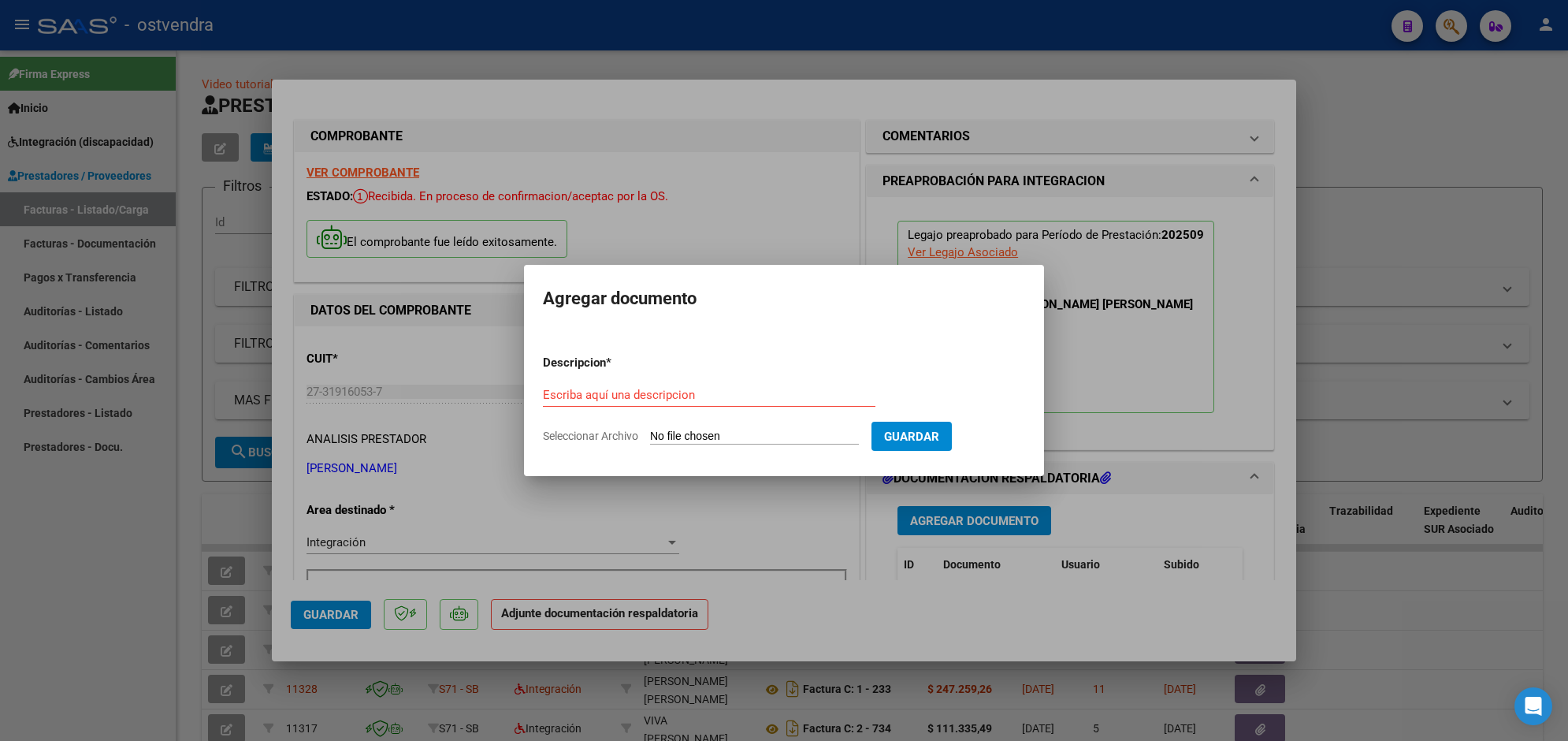
click at [788, 436] on input "Seleccionar Archivo" at bounding box center [754, 437] width 208 height 15
type input "C:\fakepath\ASISTENCIA C-3-1072.jpg"
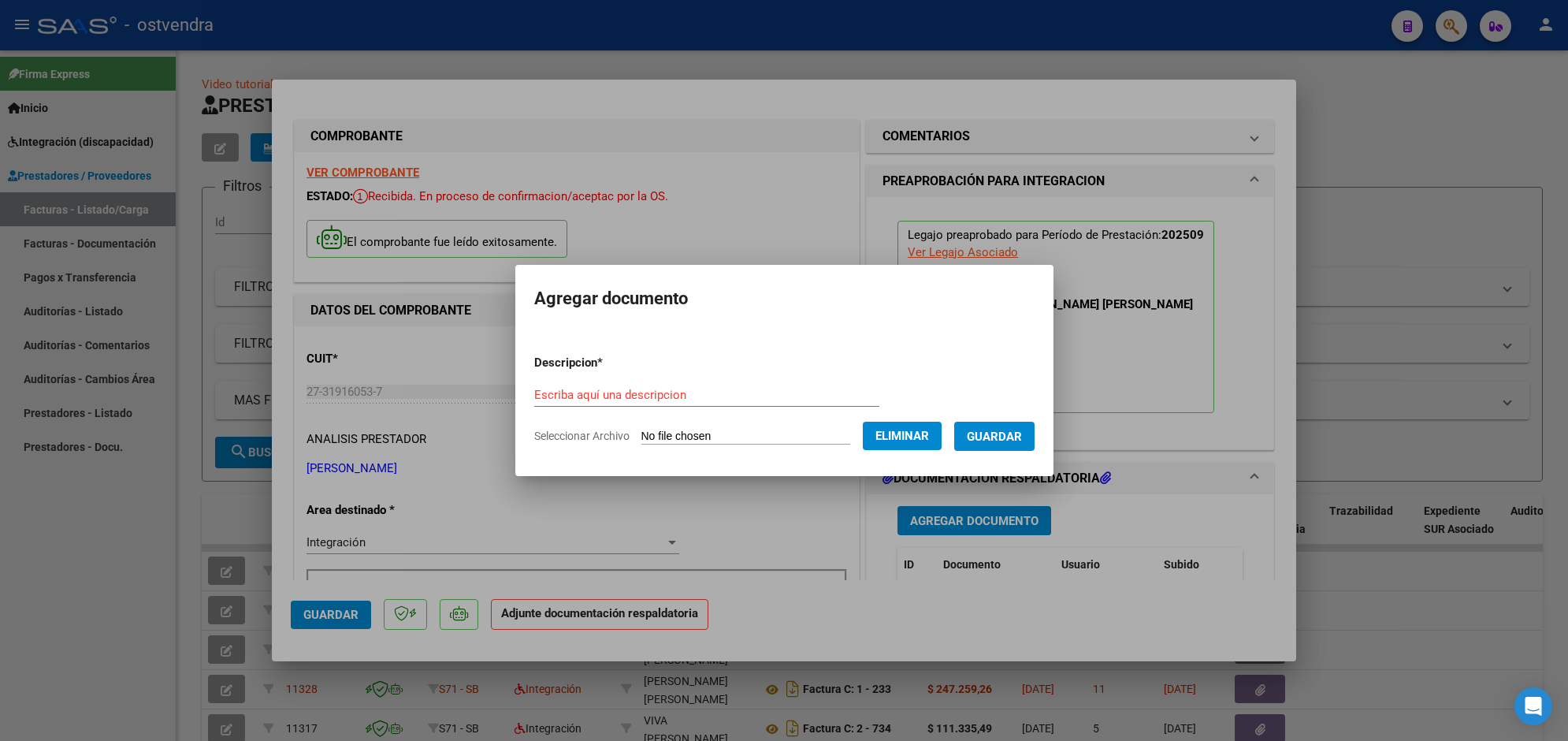
click at [774, 389] on input "Escriba aquí una descripcion" at bounding box center [706, 395] width 346 height 14
type input "PLANILLA DE ASISTENCIA"
click at [976, 440] on span "Guardar" at bounding box center [994, 437] width 55 height 14
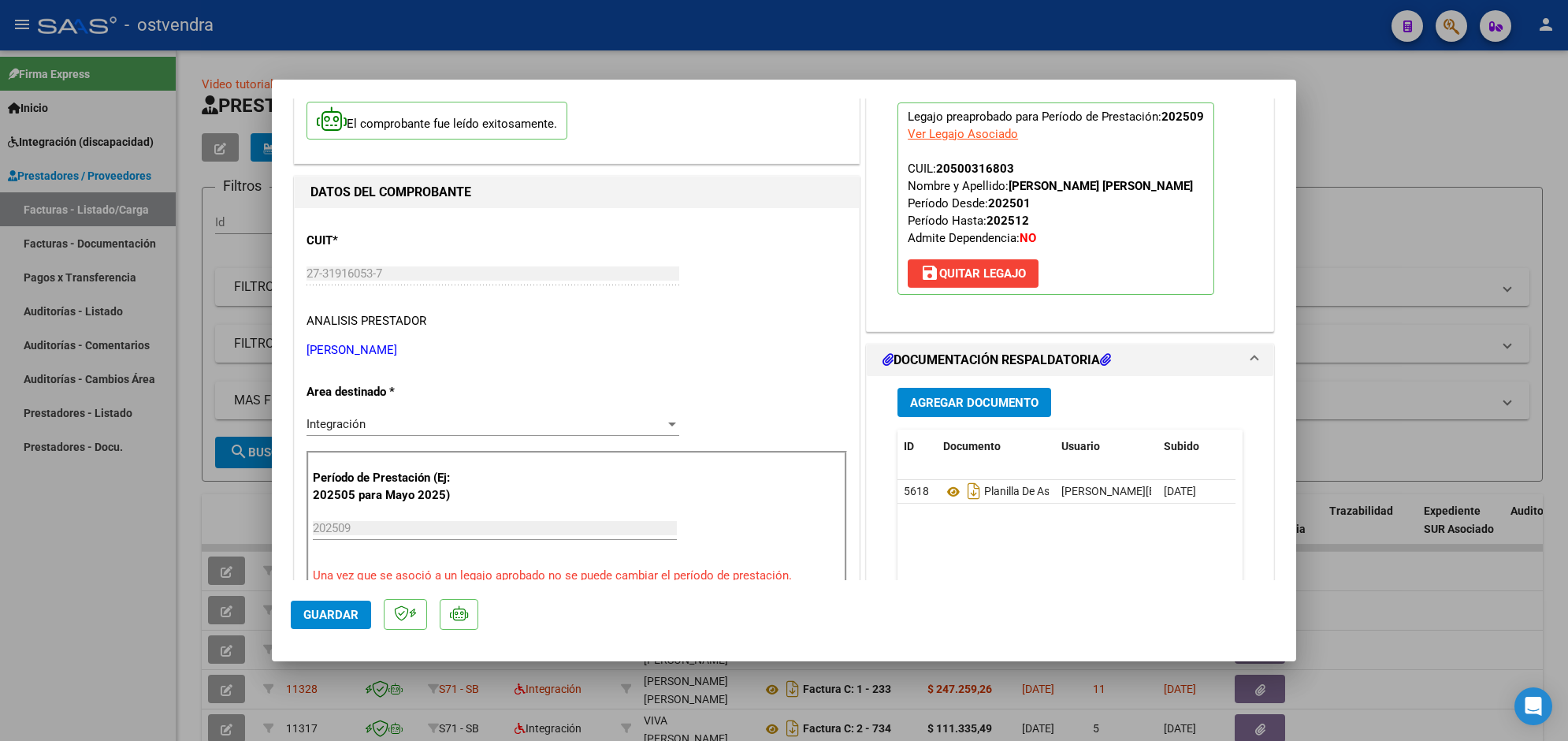
scroll to position [158, 0]
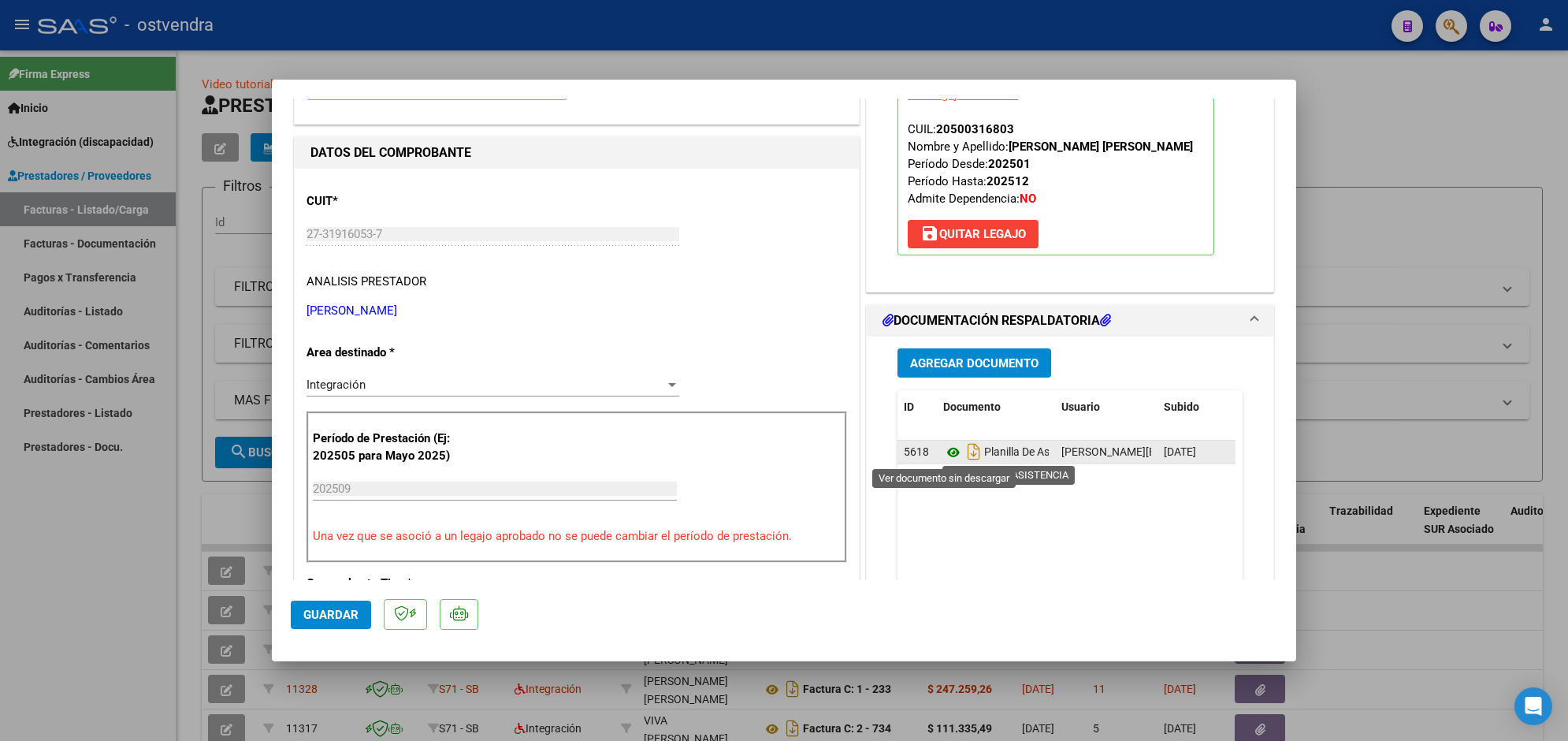
click at [944, 456] on icon at bounding box center [954, 452] width 21 height 19
click at [399, 36] on div at bounding box center [784, 370] width 1568 height 741
type input "$ 0,00"
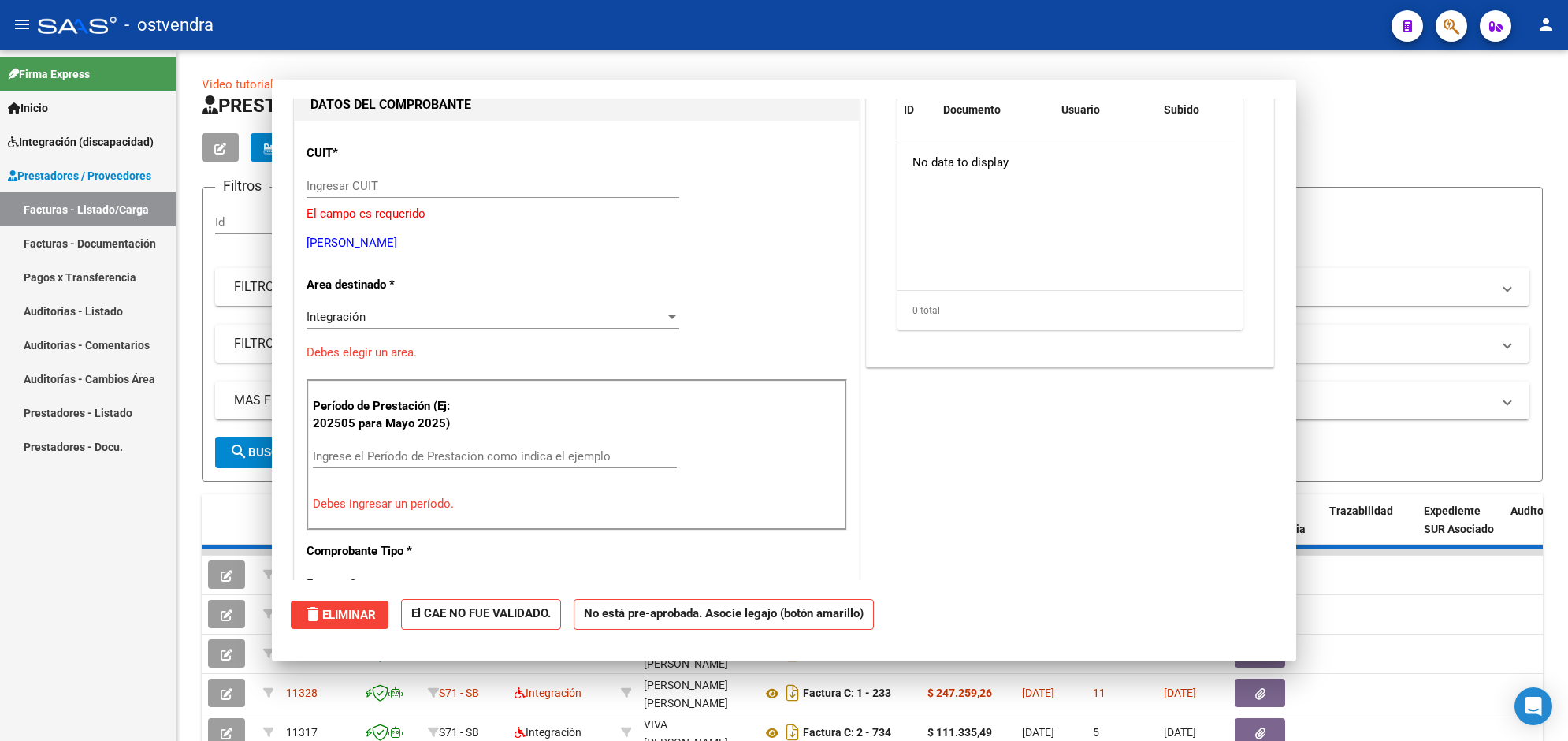
scroll to position [167, 0]
